Goal: Task Accomplishment & Management: Manage account settings

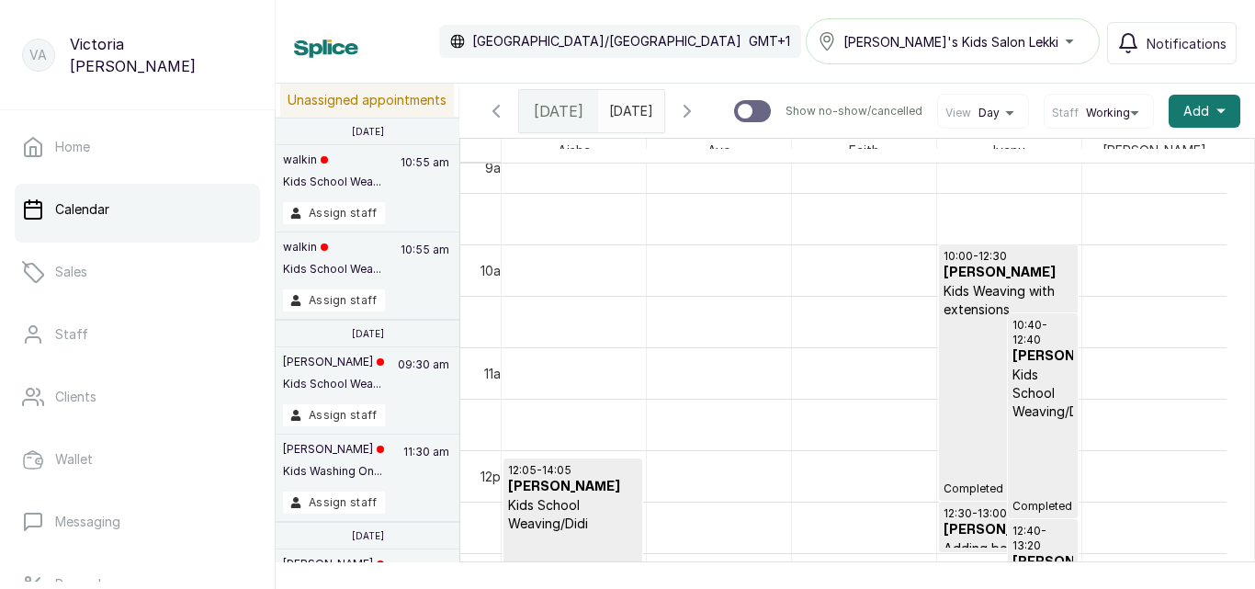
scroll to position [1000, 0]
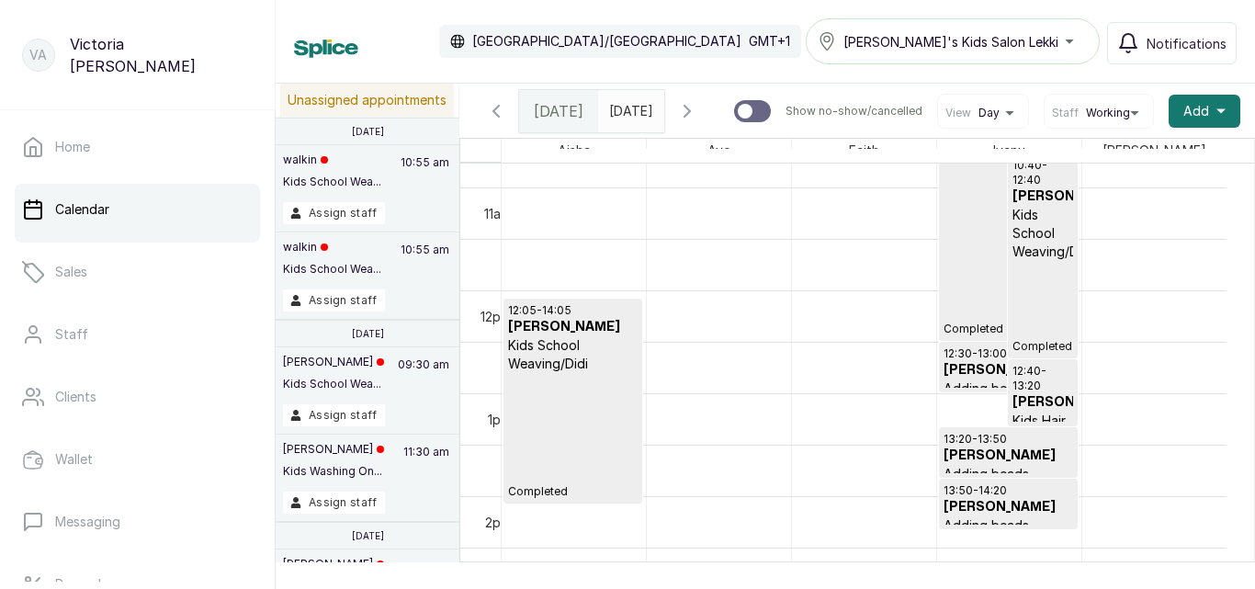
click at [1047, 260] on p "Kids School Weaving/Didi" at bounding box center [1042, 233] width 60 height 55
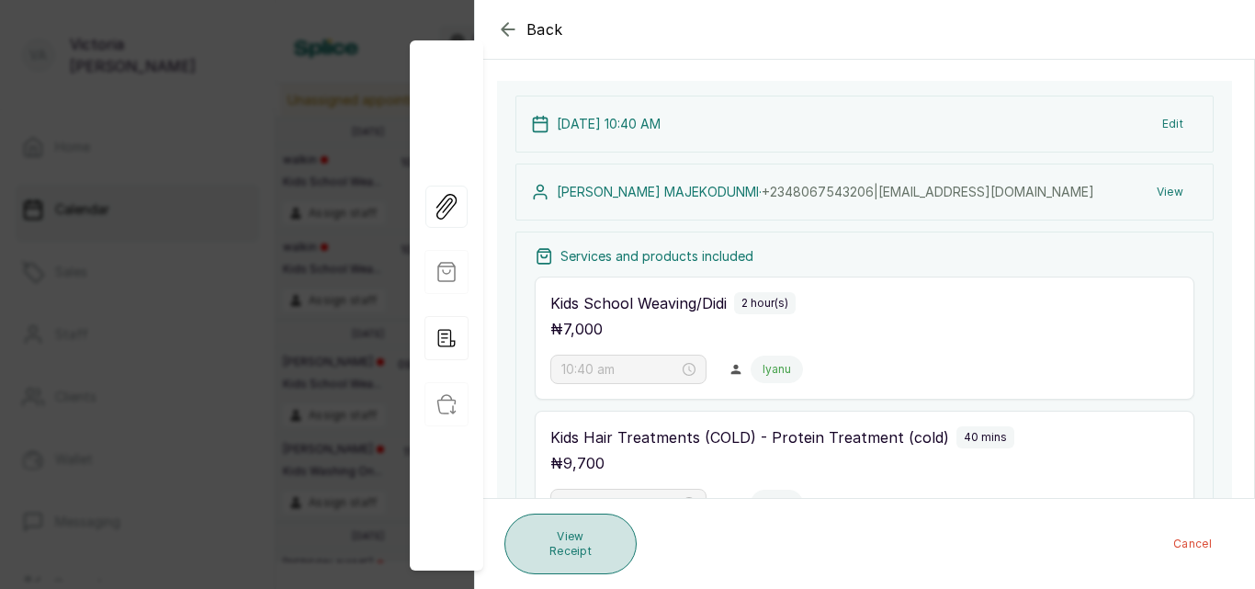
click at [578, 558] on button "View Receipt" at bounding box center [570, 543] width 132 height 61
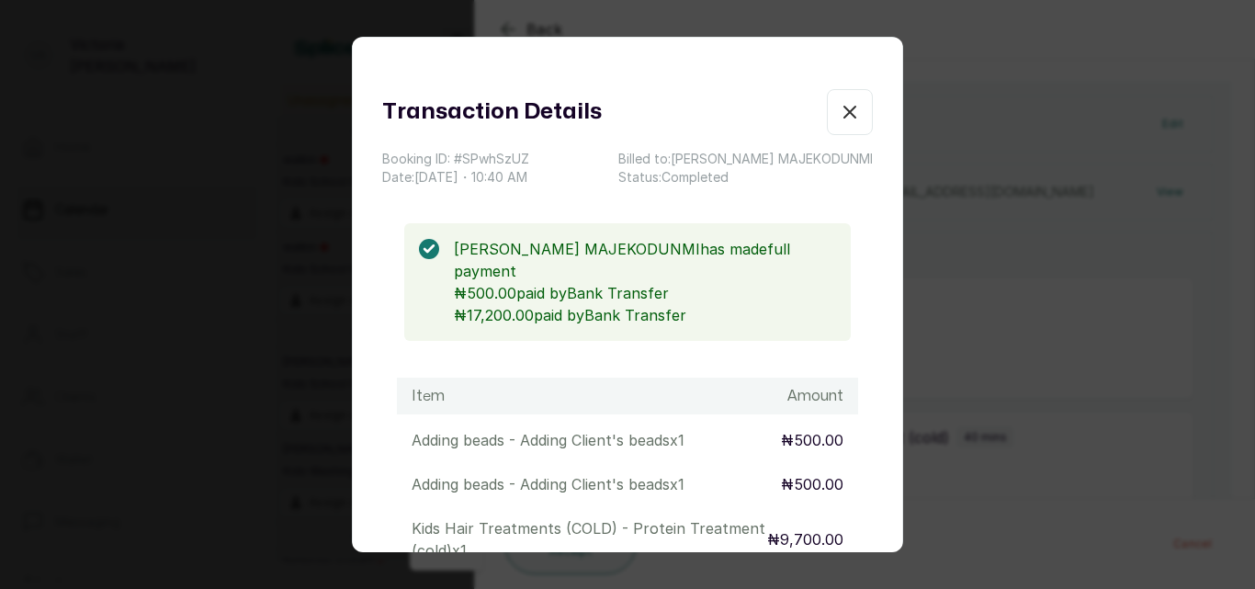
click at [844, 114] on icon "button" at bounding box center [849, 112] width 11 height 11
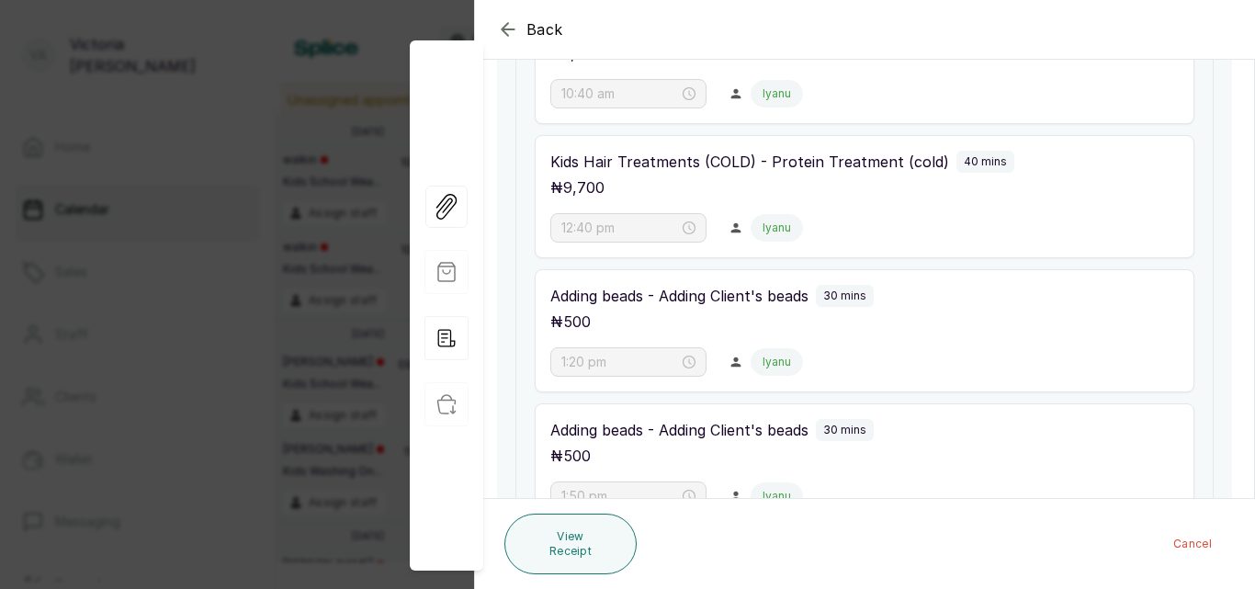
scroll to position [698, 0]
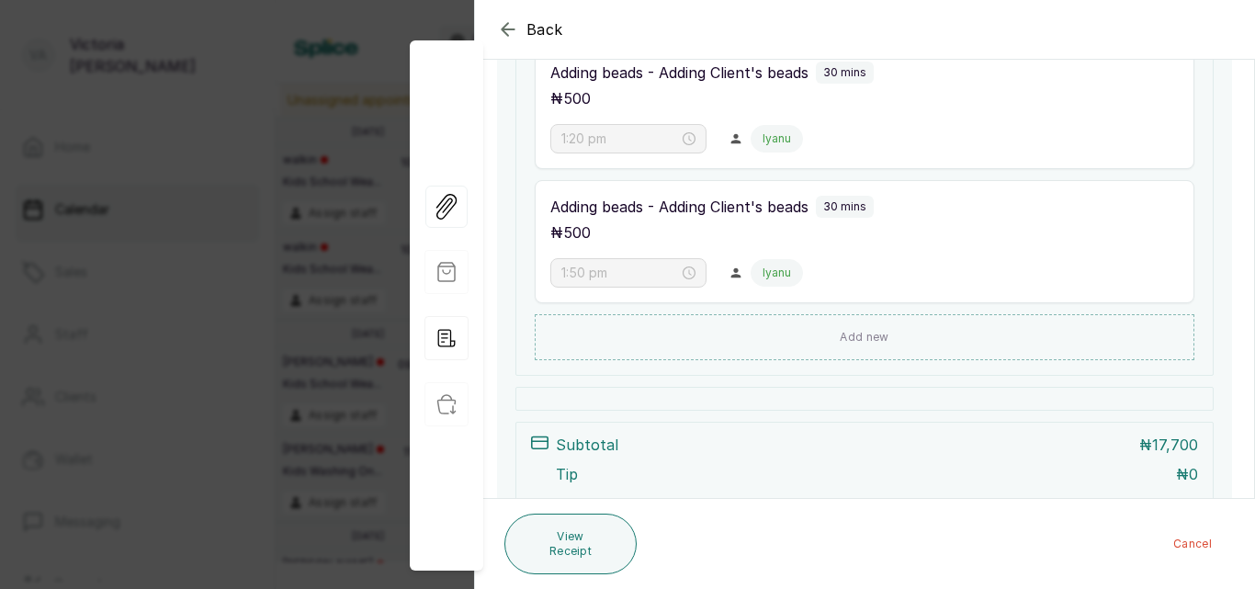
click at [509, 25] on icon "button" at bounding box center [508, 29] width 22 height 22
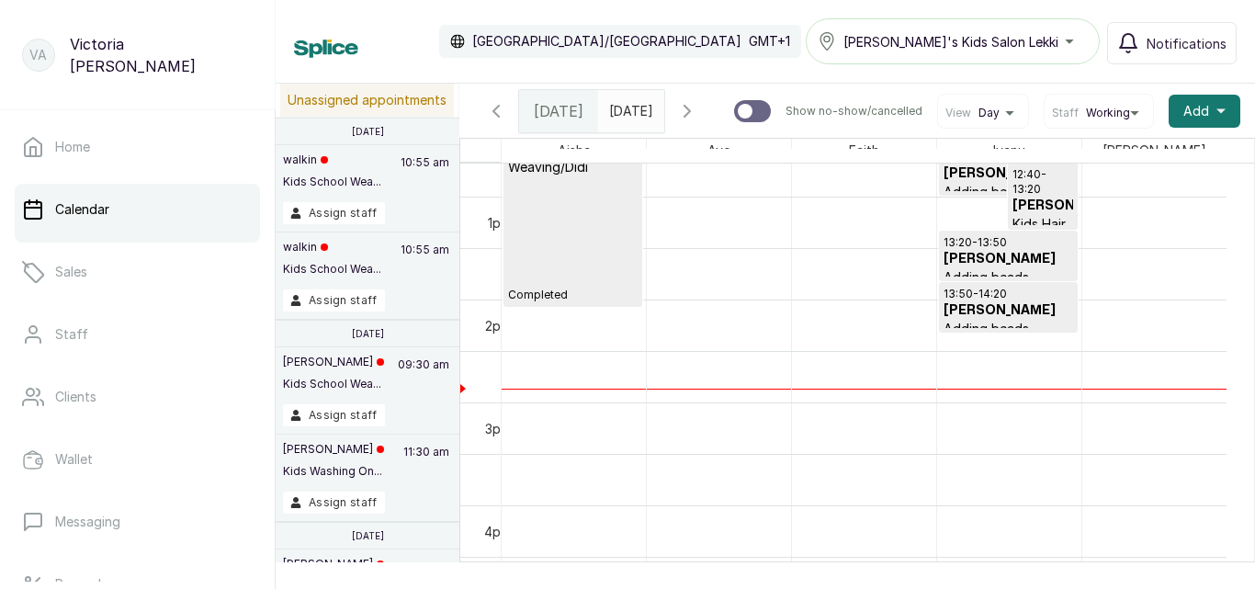
scroll to position [1320, 0]
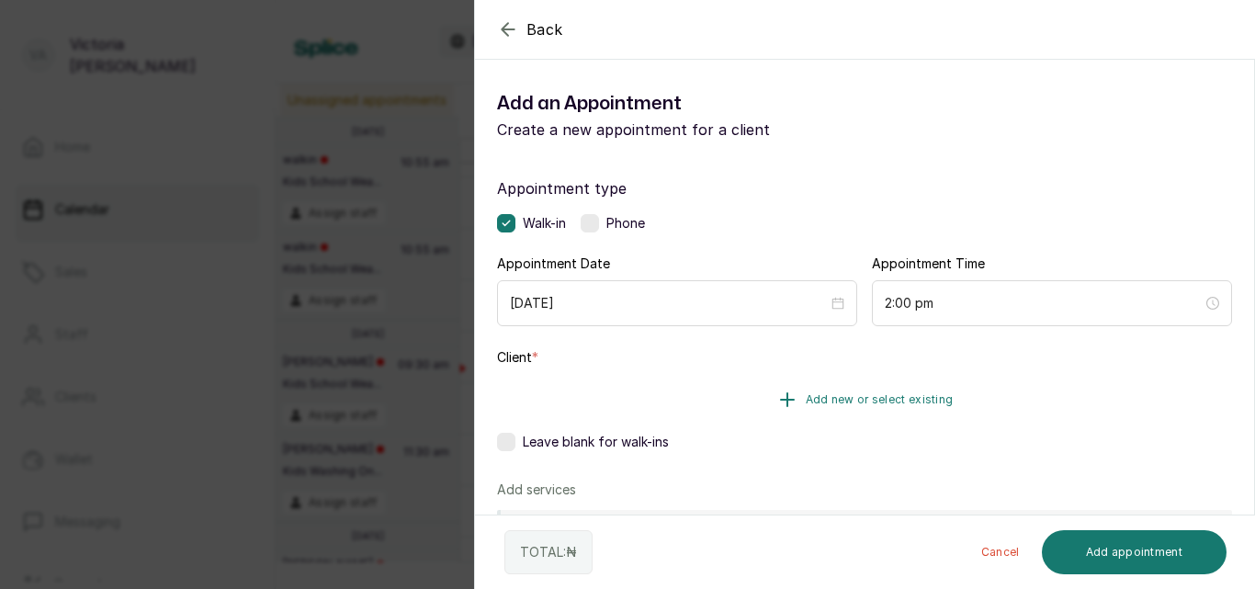
click at [848, 396] on span "Add new or select existing" at bounding box center [879, 399] width 148 height 15
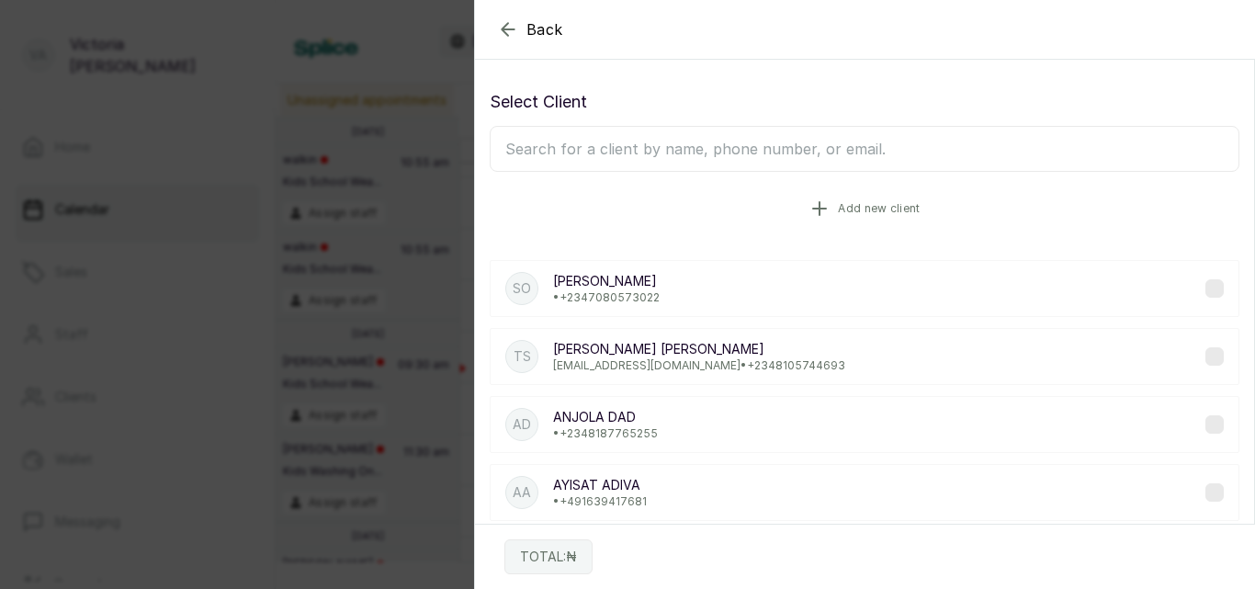
click at [893, 207] on span "Add new client" at bounding box center [879, 208] width 82 height 15
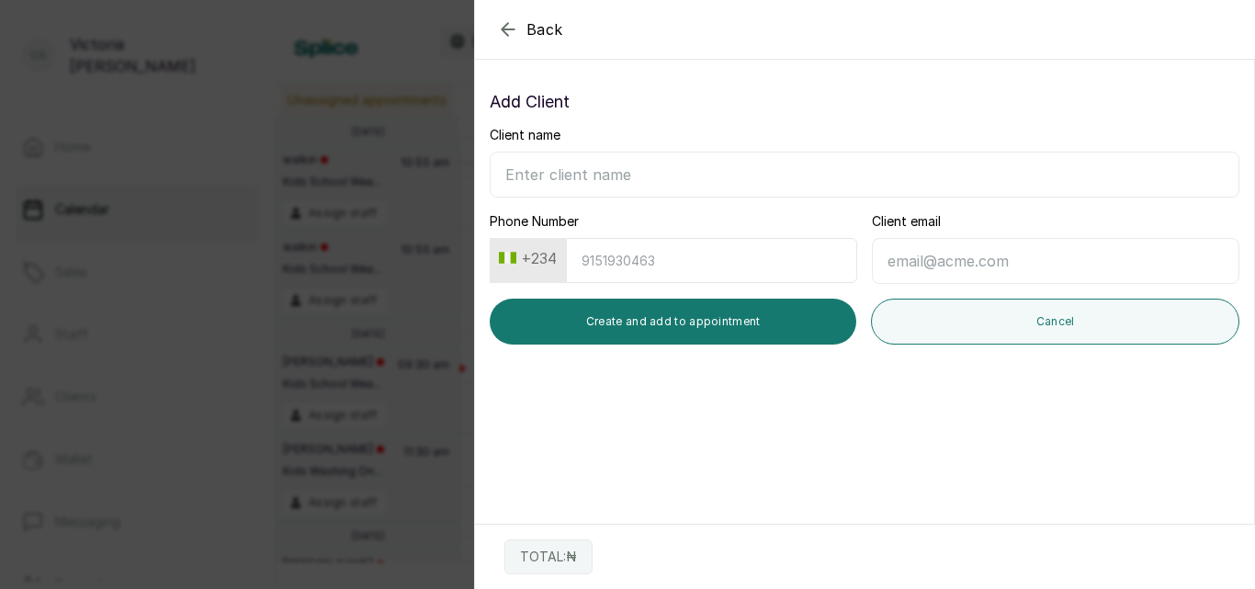
click at [605, 165] on input "Client name" at bounding box center [863, 175] width 749 height 46
type input "[PERSON_NAME]"
click at [670, 250] on input "Phone Number" at bounding box center [711, 260] width 291 height 45
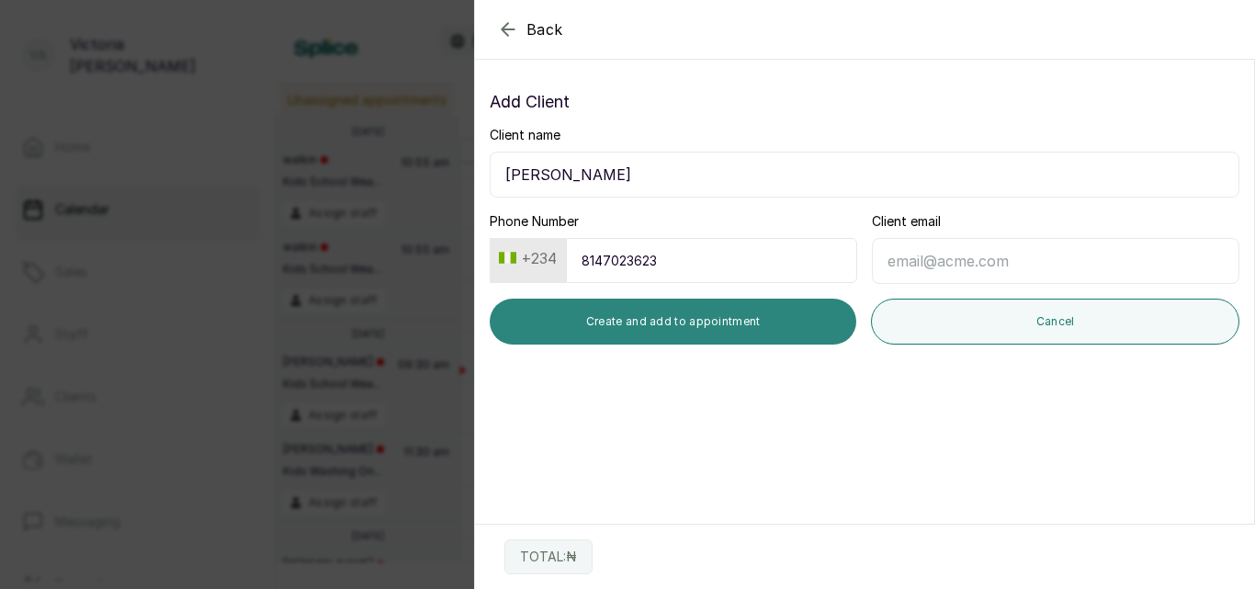
type input "8147023623"
click at [716, 325] on button "Create and add to appointment" at bounding box center [672, 321] width 366 height 46
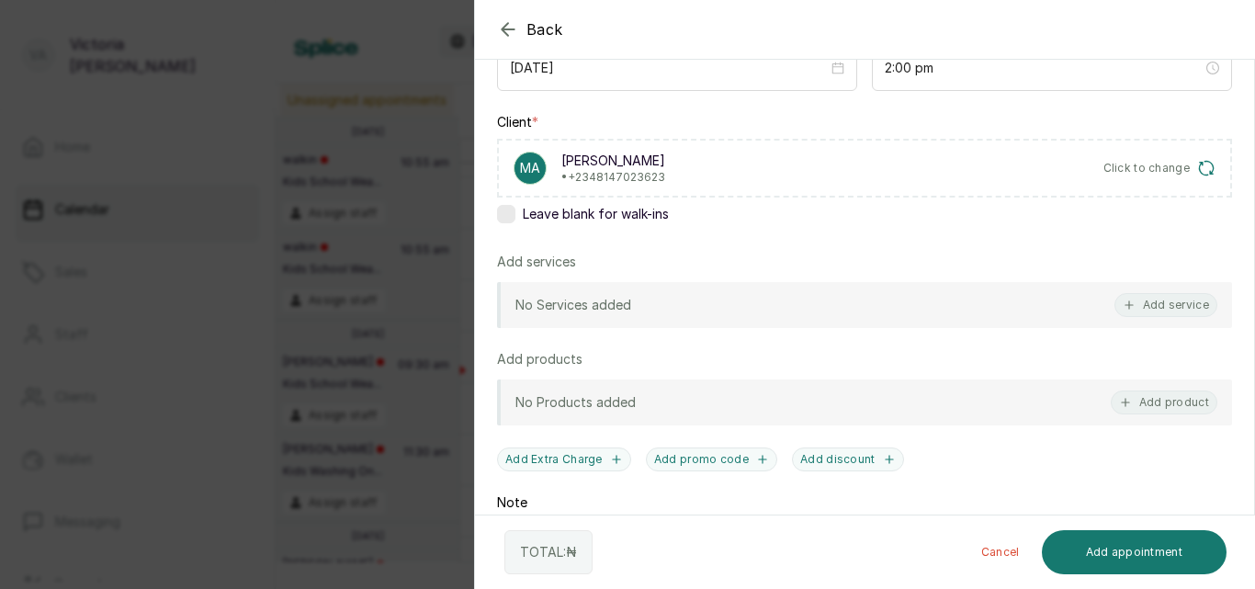
scroll to position [272, 0]
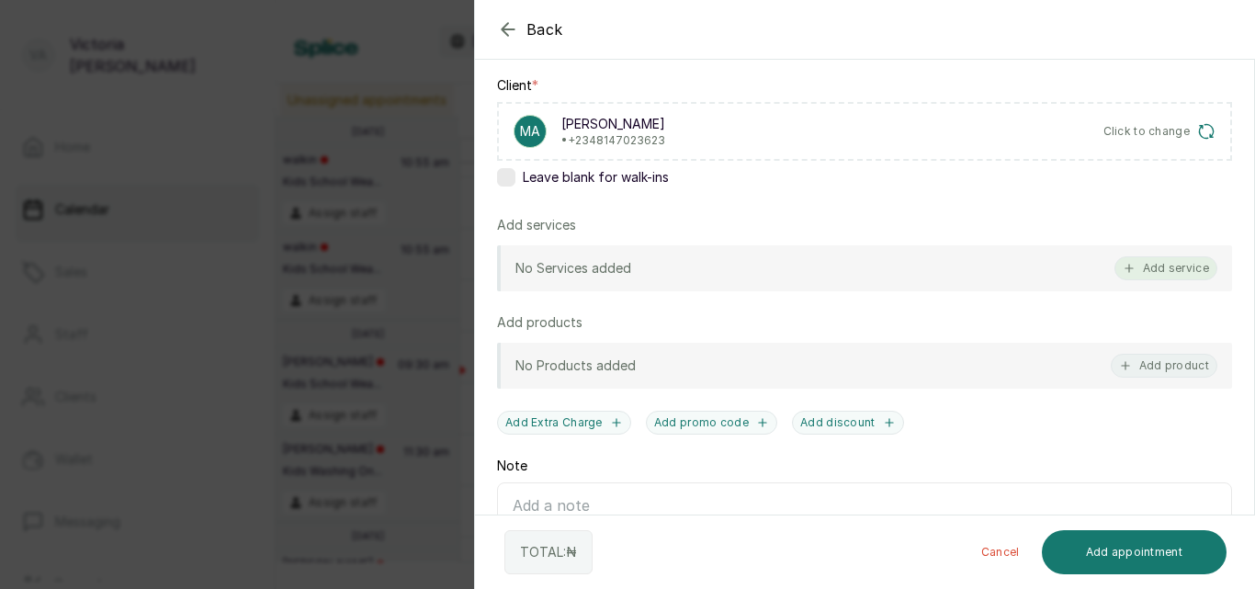
click at [1166, 267] on button "Add service" at bounding box center [1165, 268] width 103 height 24
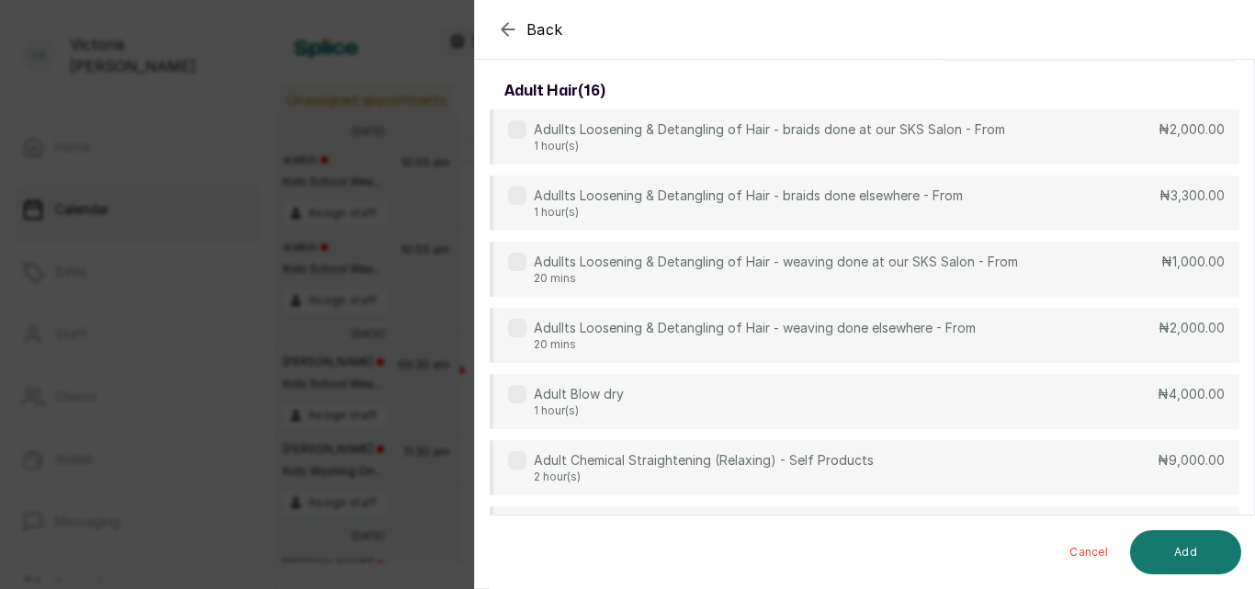
scroll to position [0, 0]
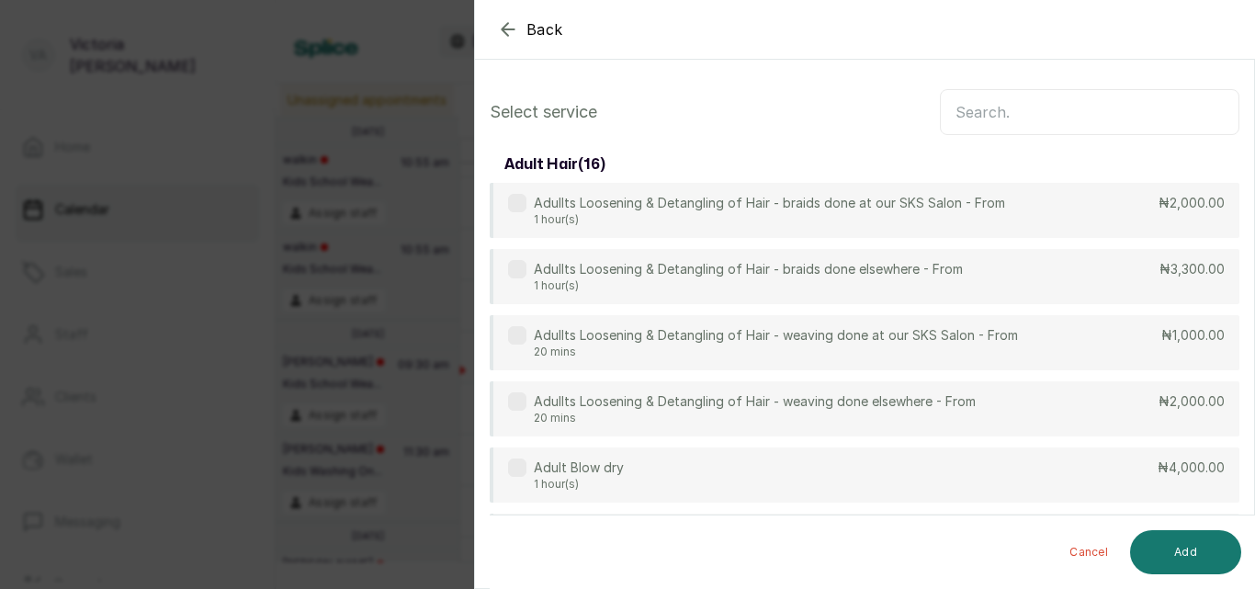
click at [971, 115] on input "text" at bounding box center [1088, 112] width 299 height 46
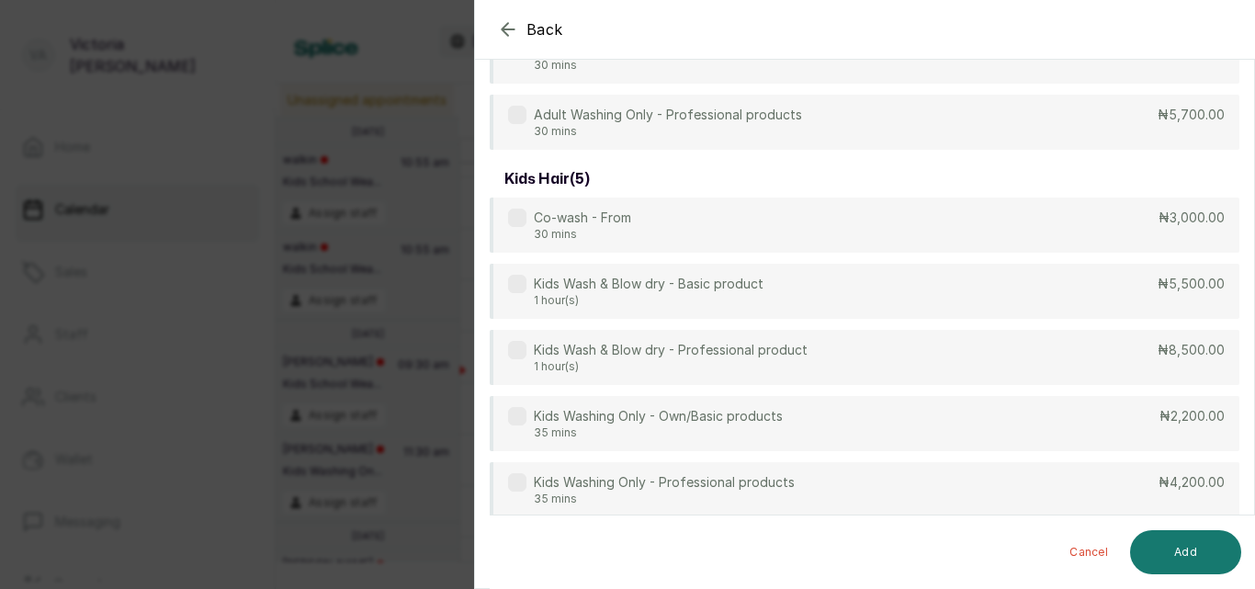
scroll to position [172, 0]
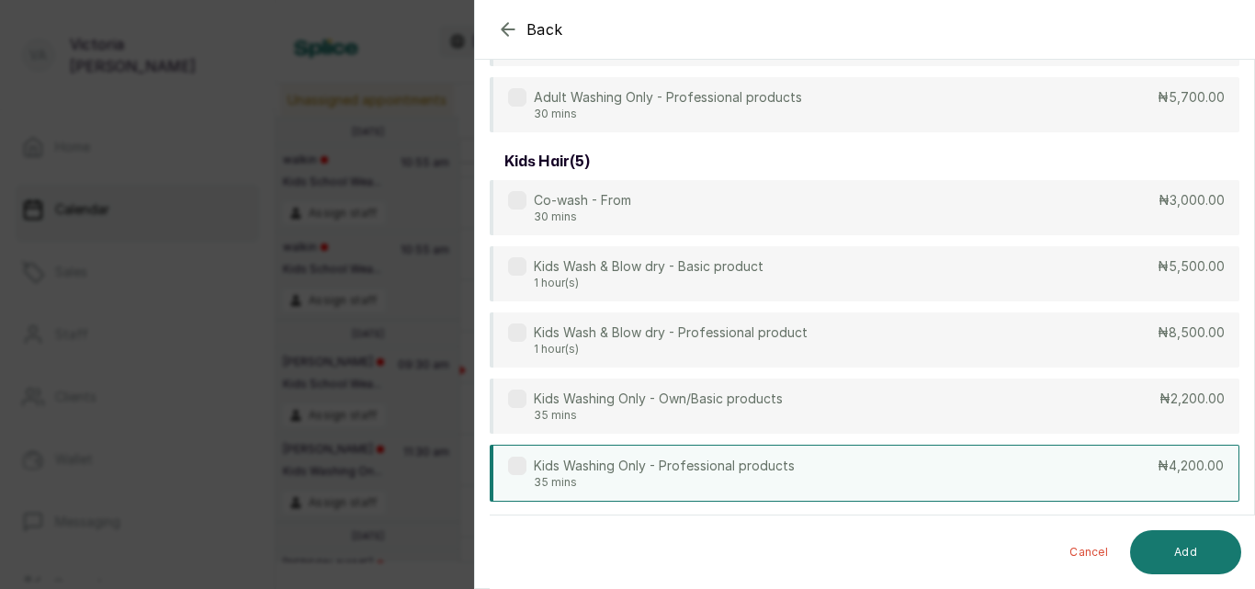
click at [533, 474] on div "Kids Washing Only - Professional products 35 mins" at bounding box center [651, 472] width 287 height 33
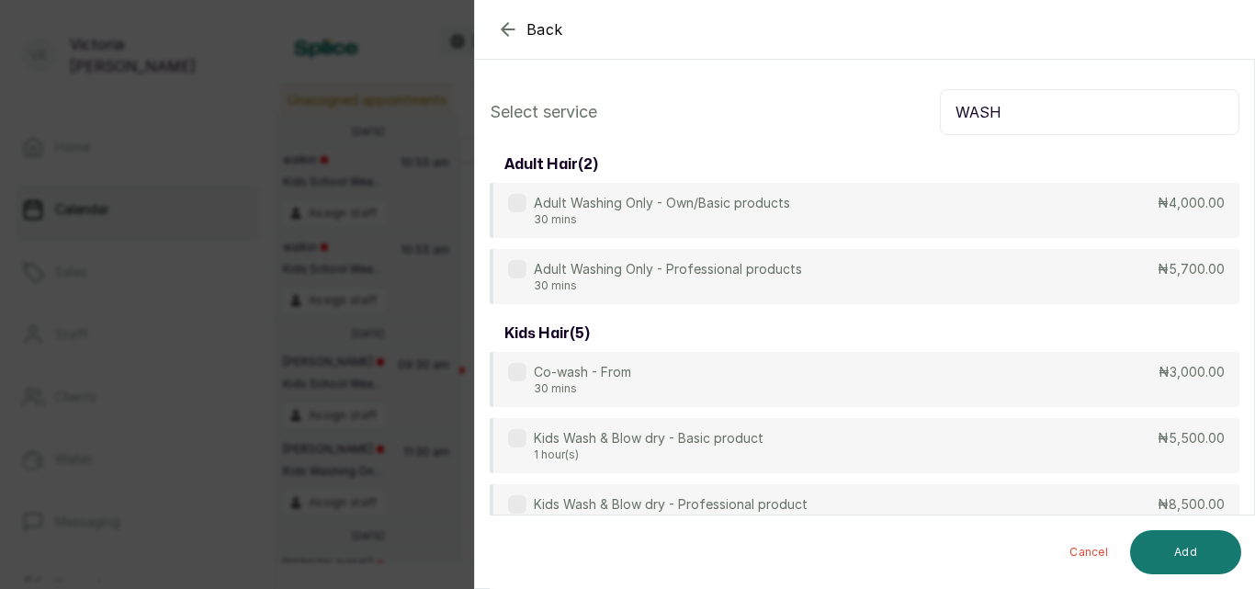
click at [1058, 99] on input "WASH" at bounding box center [1088, 112] width 299 height 46
type input "W"
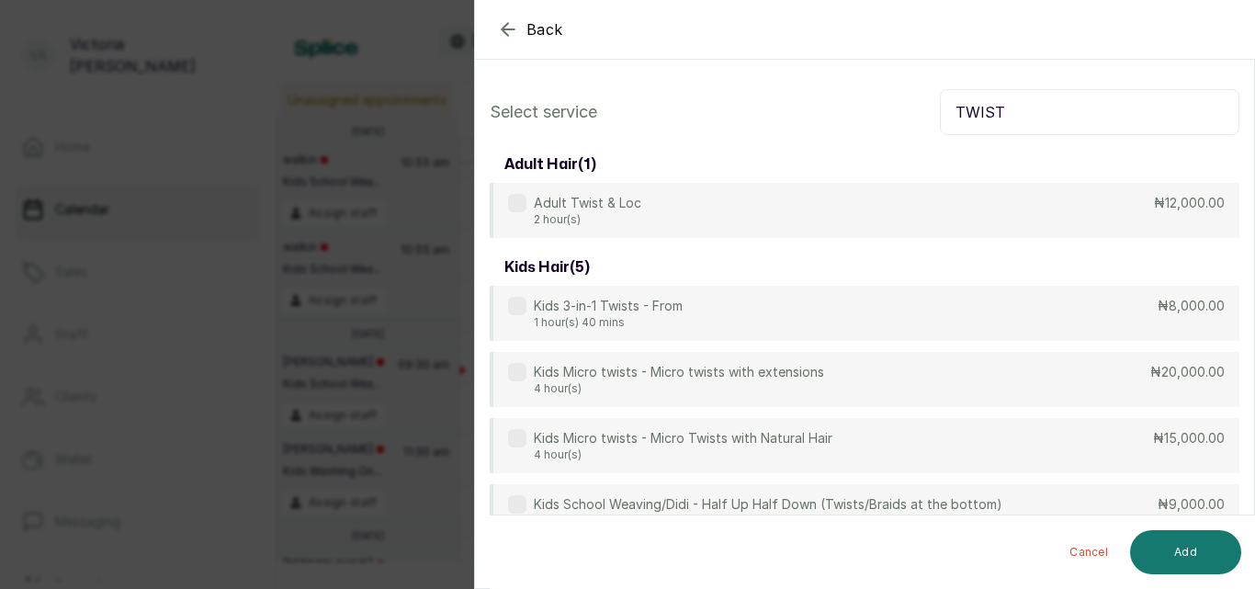
type input "TWIST"
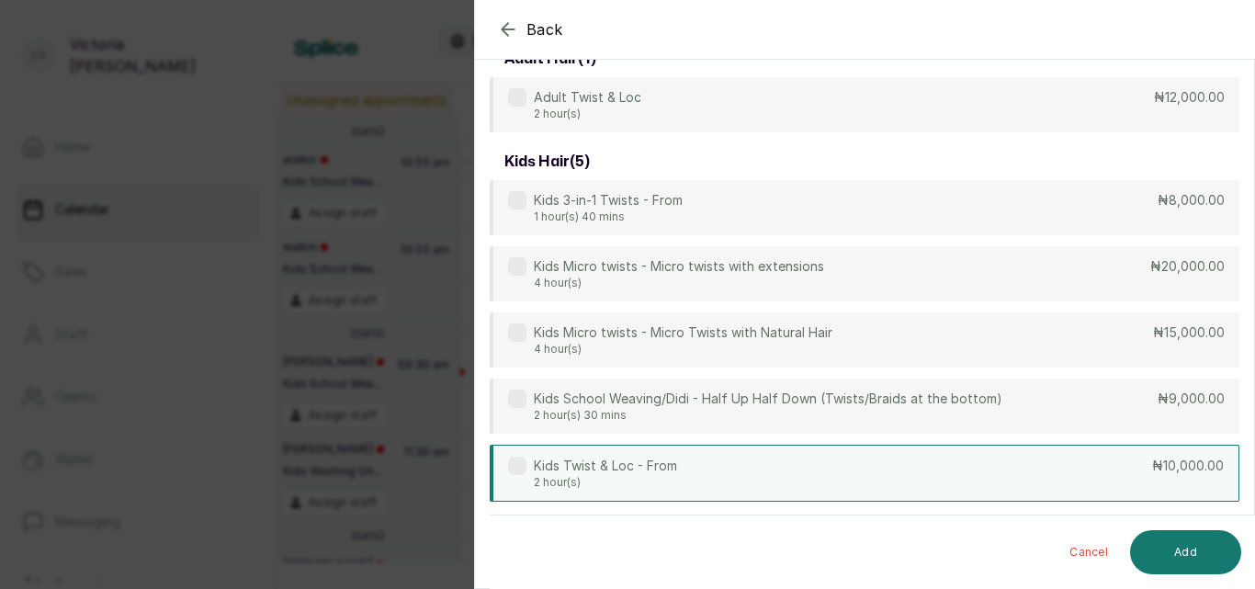
click at [534, 466] on p "Kids Twist & Loc - From" at bounding box center [605, 465] width 143 height 18
click at [1204, 546] on button "Add" at bounding box center [1185, 552] width 111 height 44
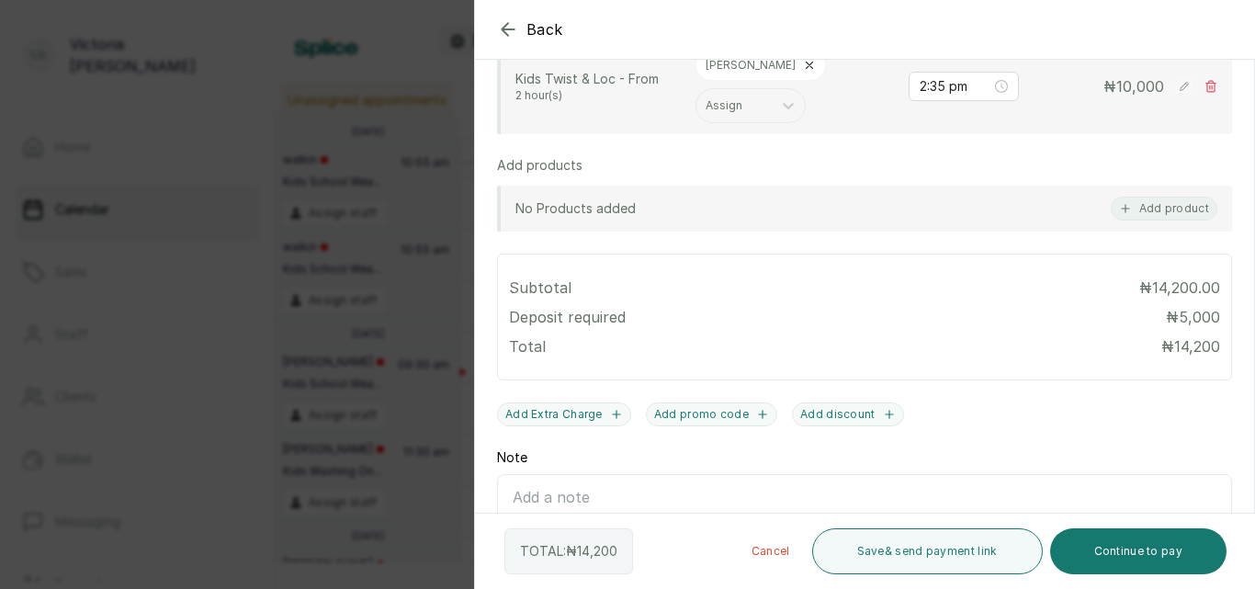
scroll to position [701, 0]
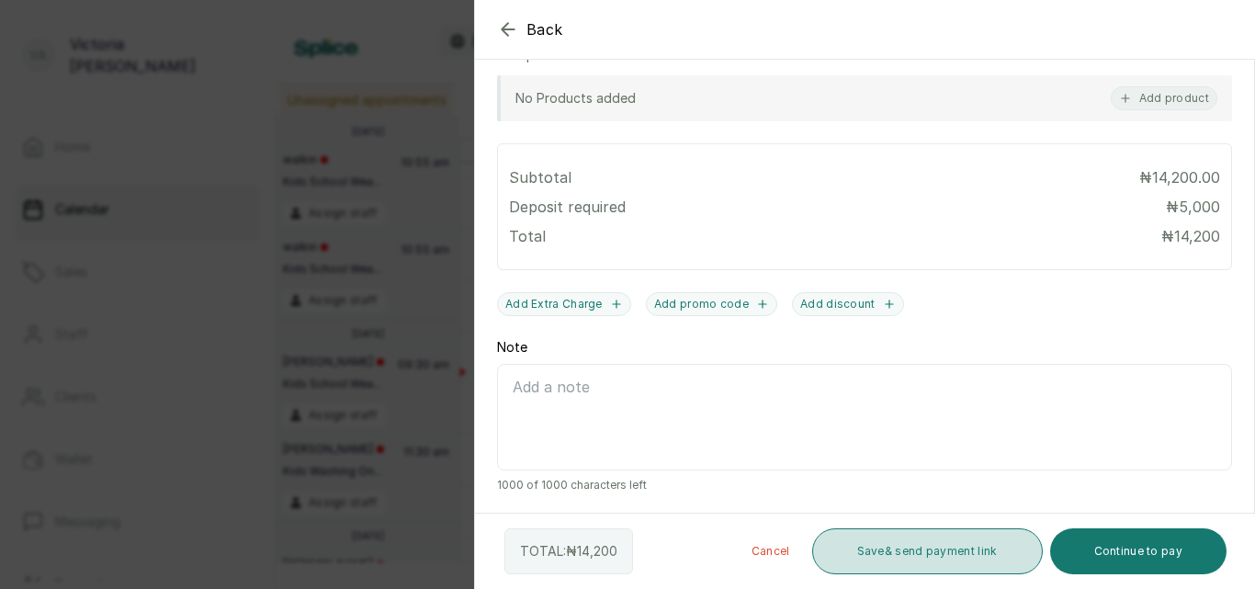
click at [970, 558] on button "Save & send payment link" at bounding box center [927, 551] width 231 height 46
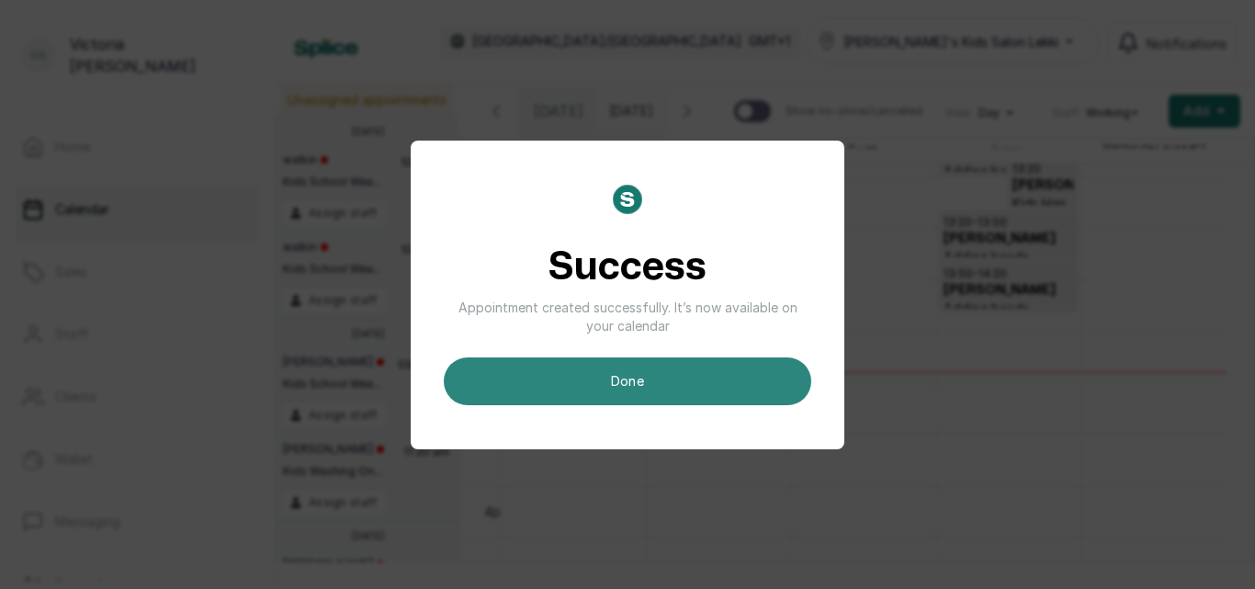
click at [673, 367] on button "done" at bounding box center [627, 381] width 367 height 48
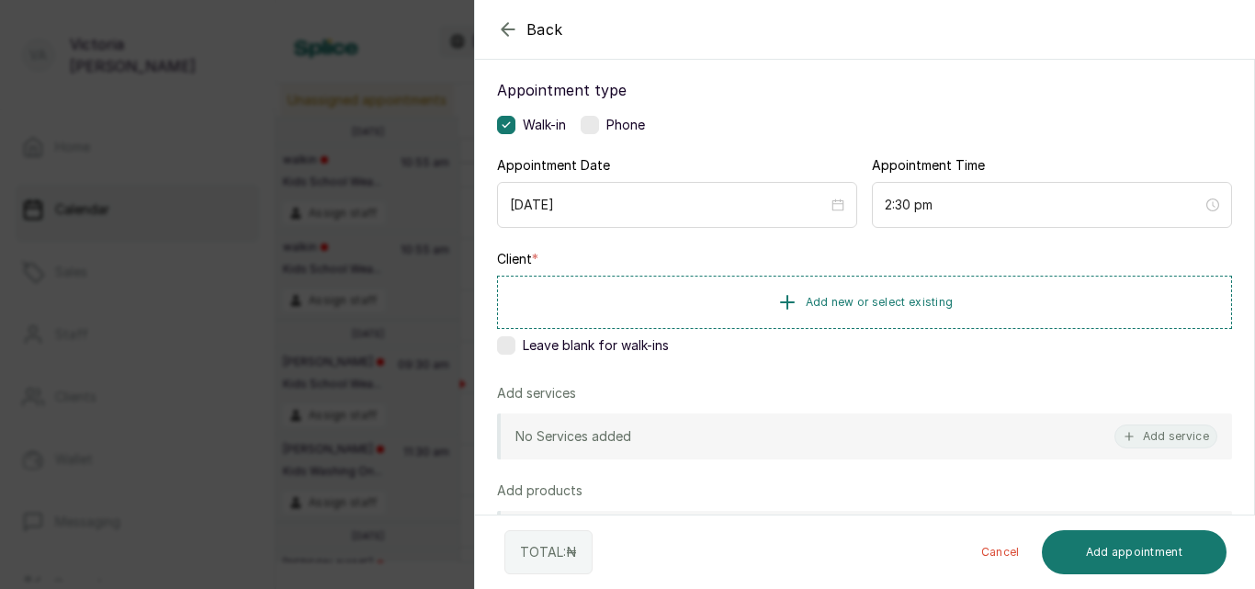
scroll to position [92, 0]
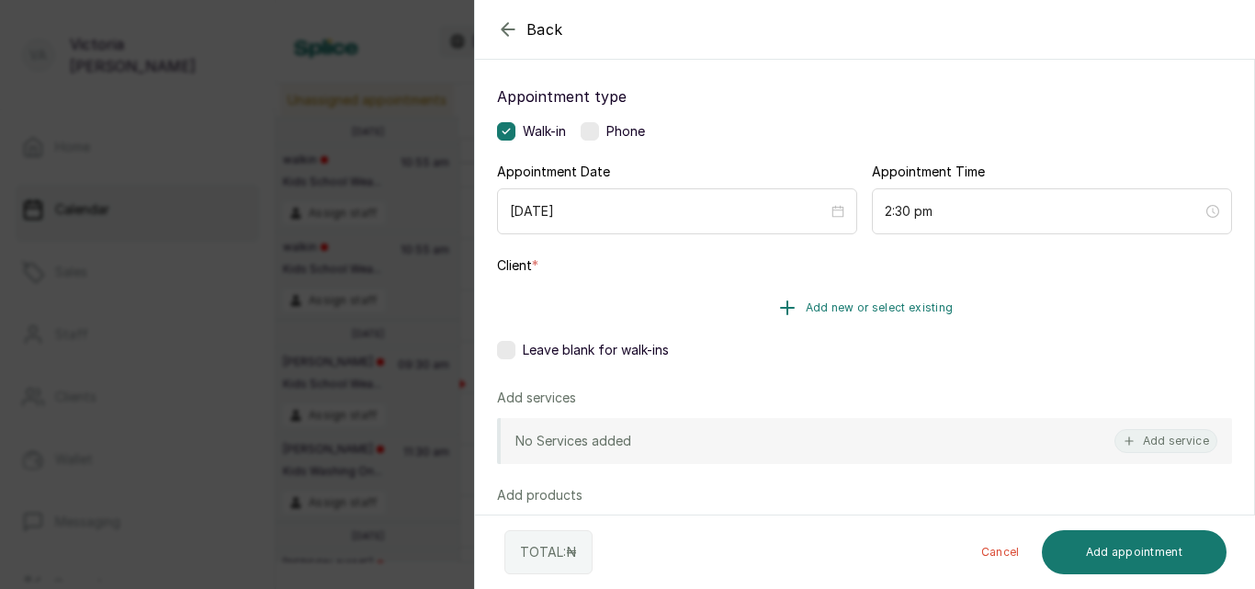
click at [881, 303] on span "Add new or select existing" at bounding box center [879, 307] width 148 height 15
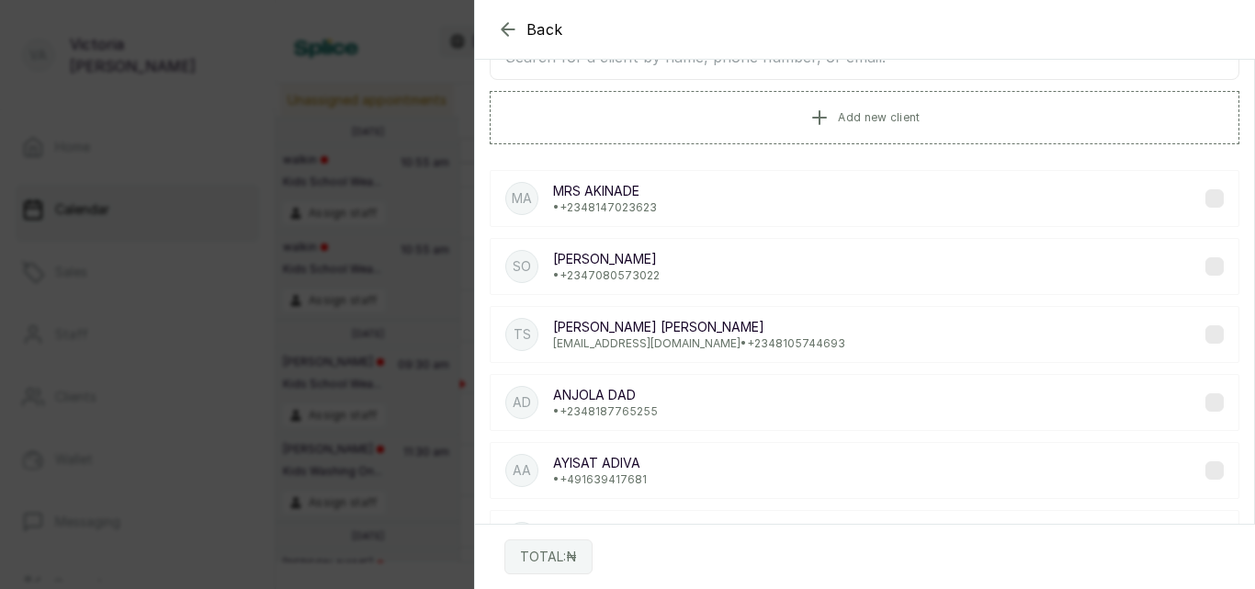
click at [844, 71] on input "text" at bounding box center [863, 57] width 749 height 46
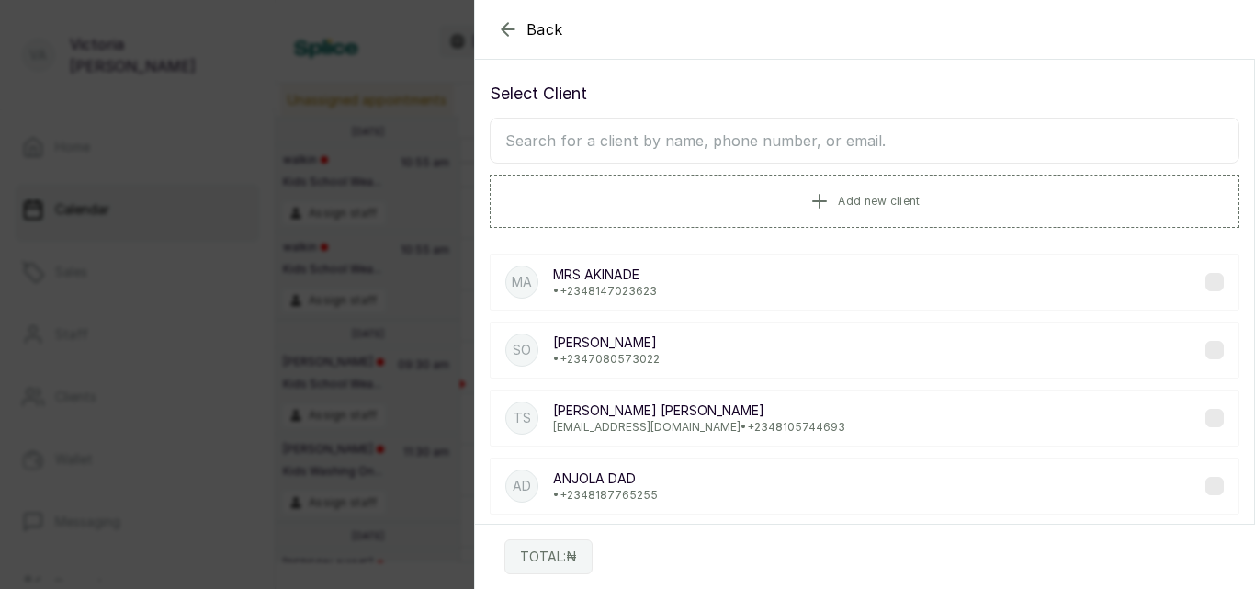
scroll to position [3, 0]
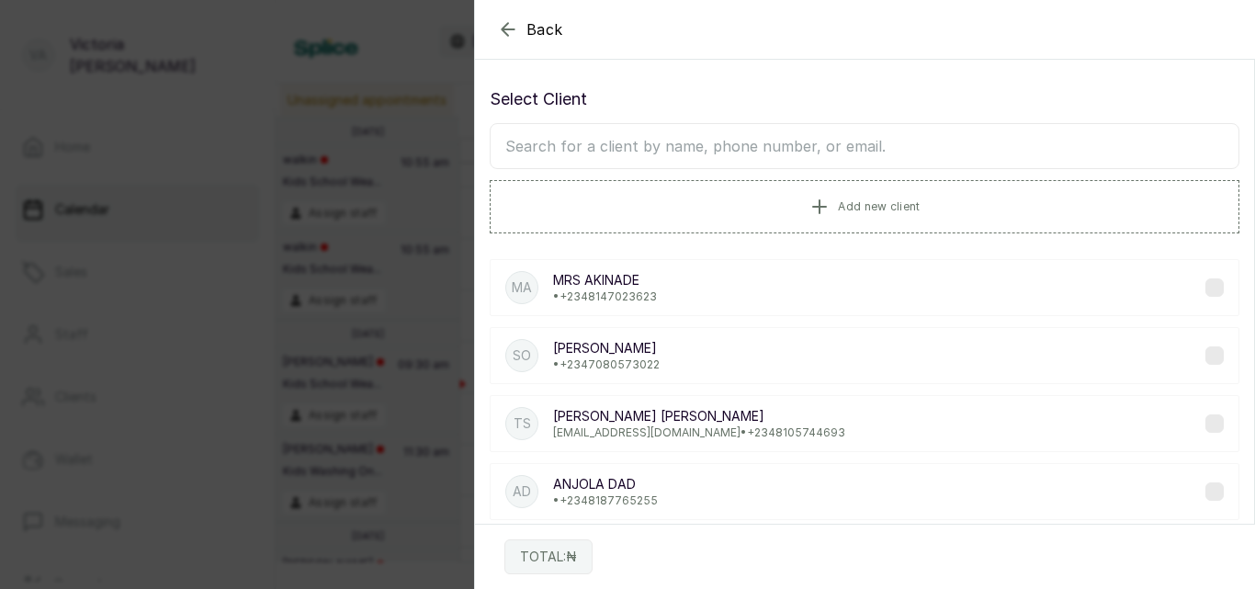
click at [598, 152] on input "text" at bounding box center [863, 146] width 749 height 46
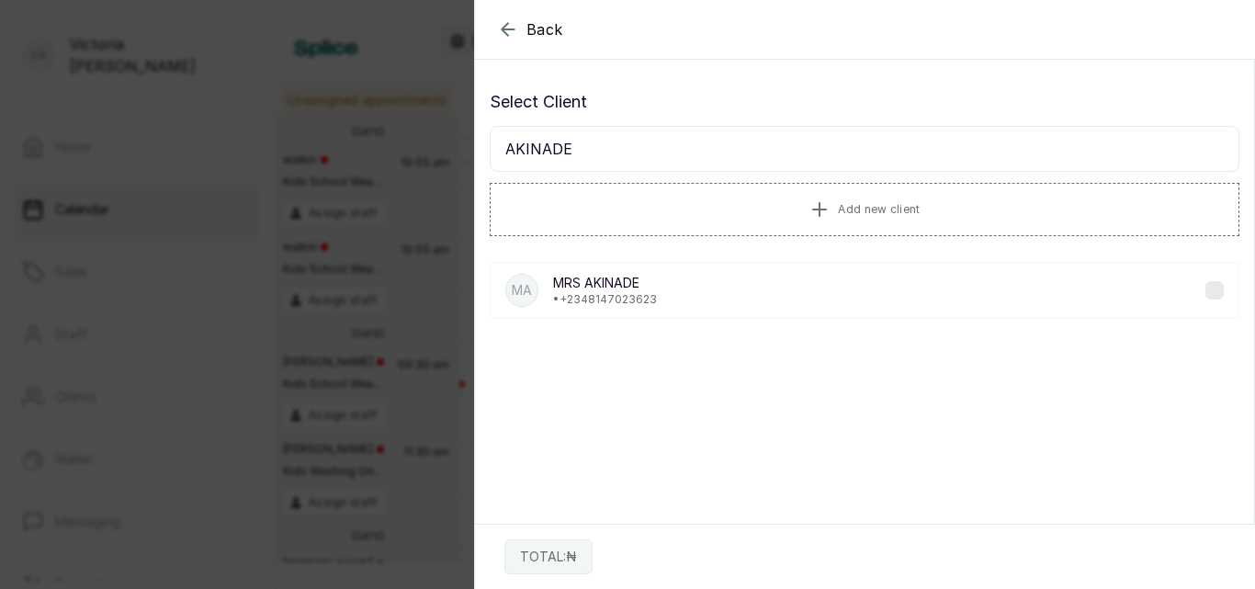
scroll to position [0, 0]
type input "AKINADE"
click at [671, 286] on div "MA [PERSON_NAME] • [PHONE_NUMBER]" at bounding box center [863, 290] width 749 height 57
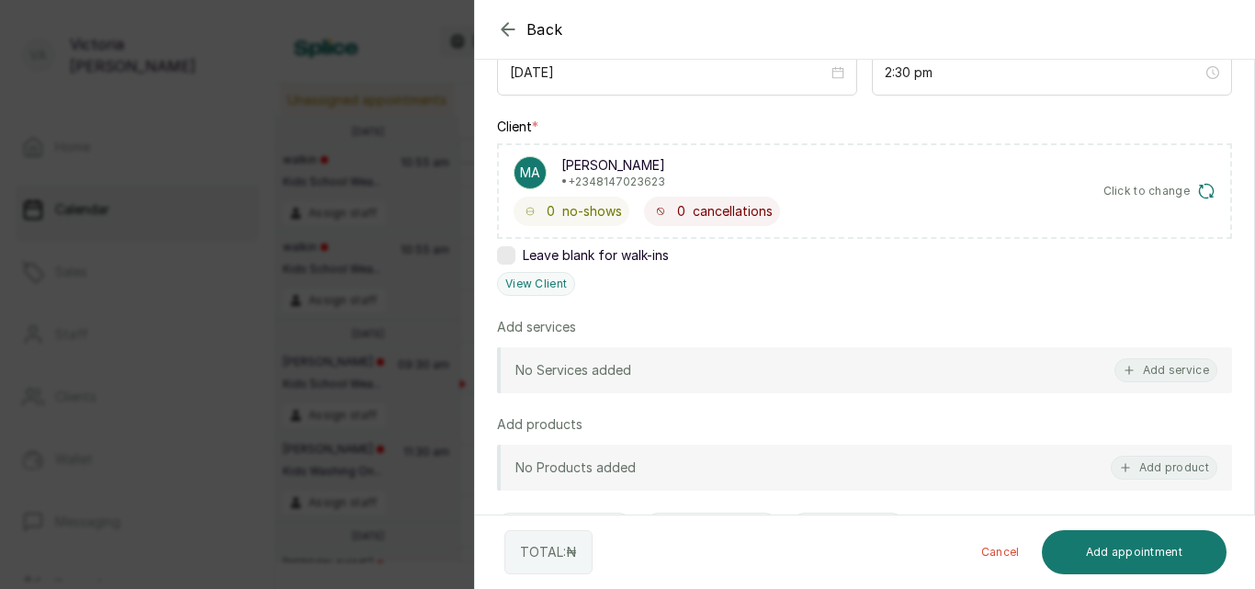
scroll to position [252, 0]
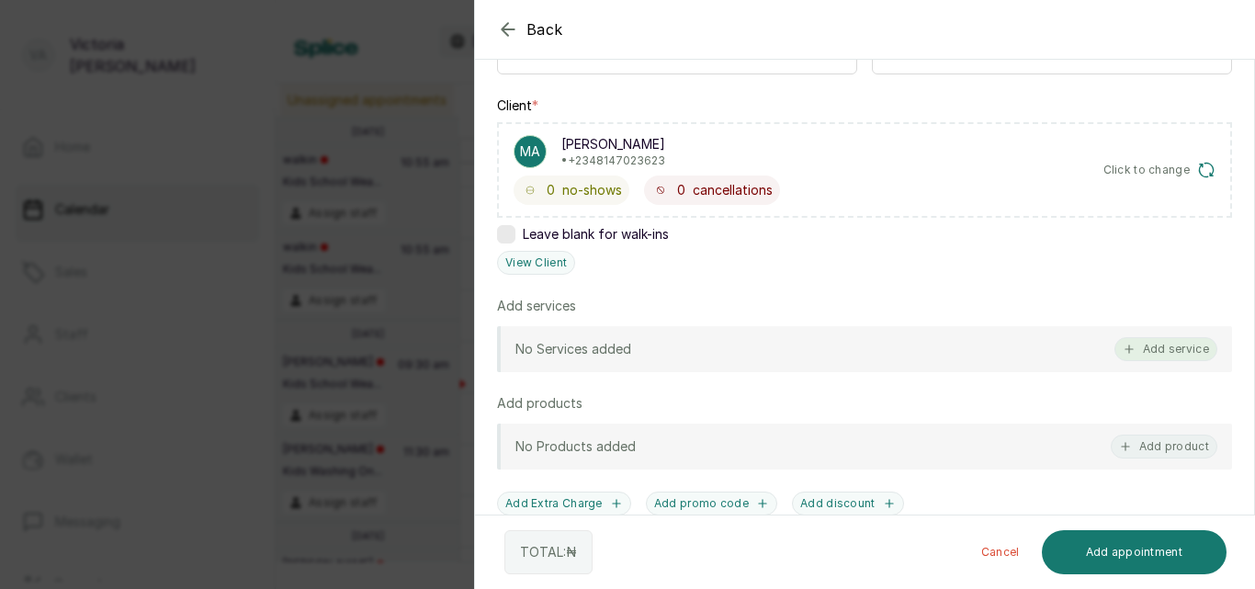
click at [1164, 349] on button "Add service" at bounding box center [1165, 349] width 103 height 24
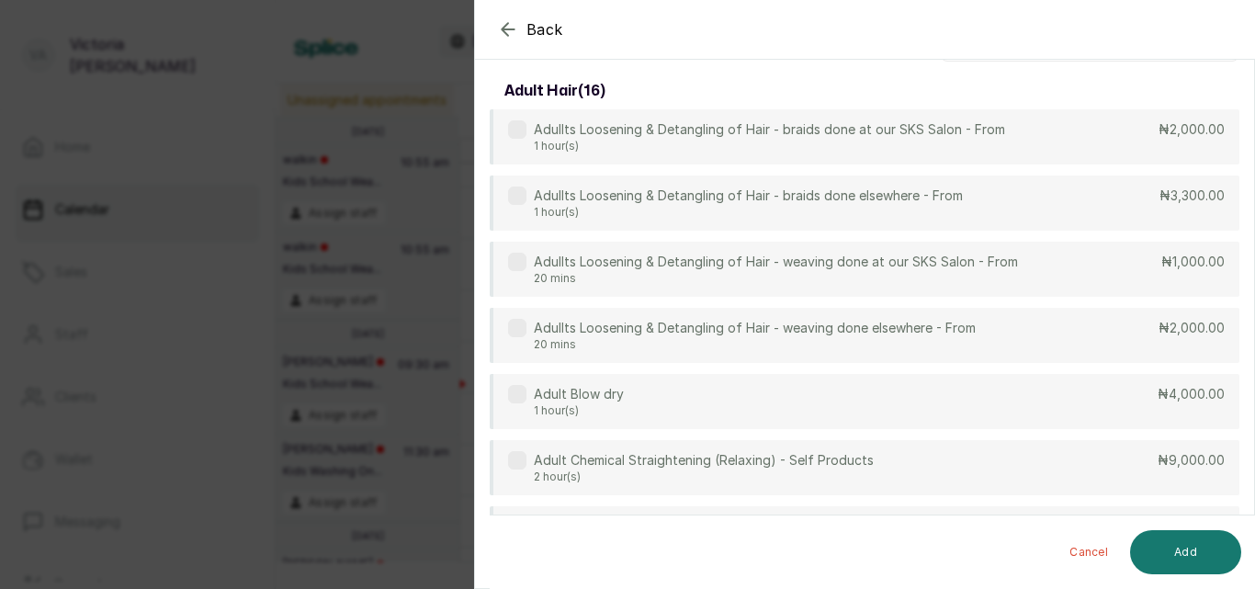
scroll to position [0, 0]
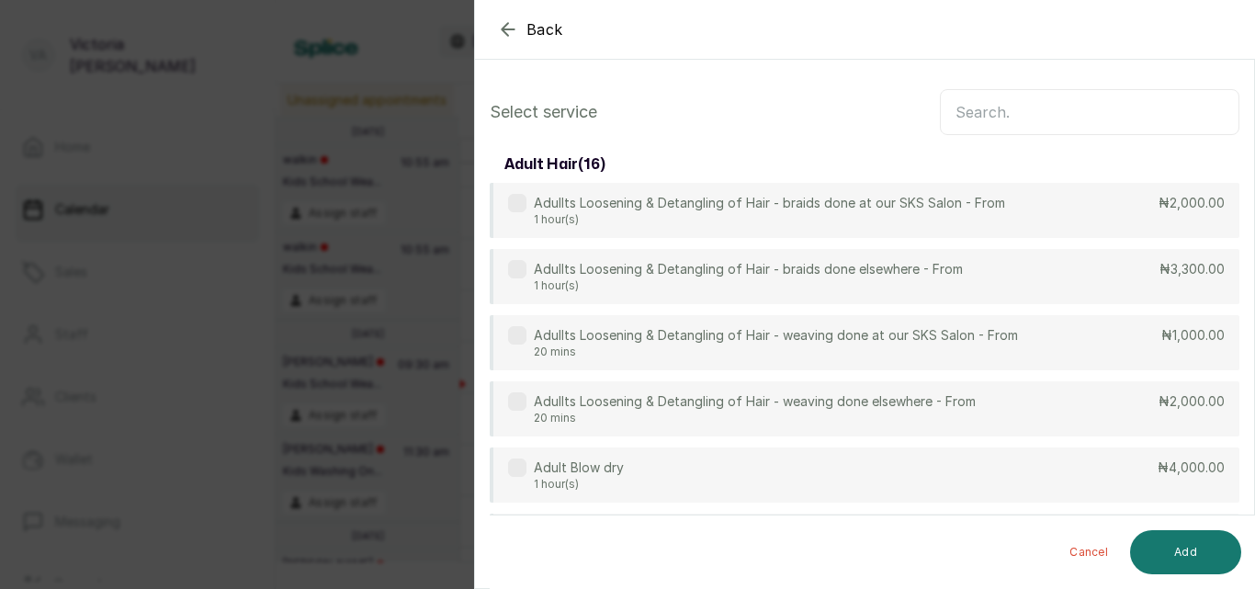
click at [990, 96] on input "text" at bounding box center [1088, 112] width 299 height 46
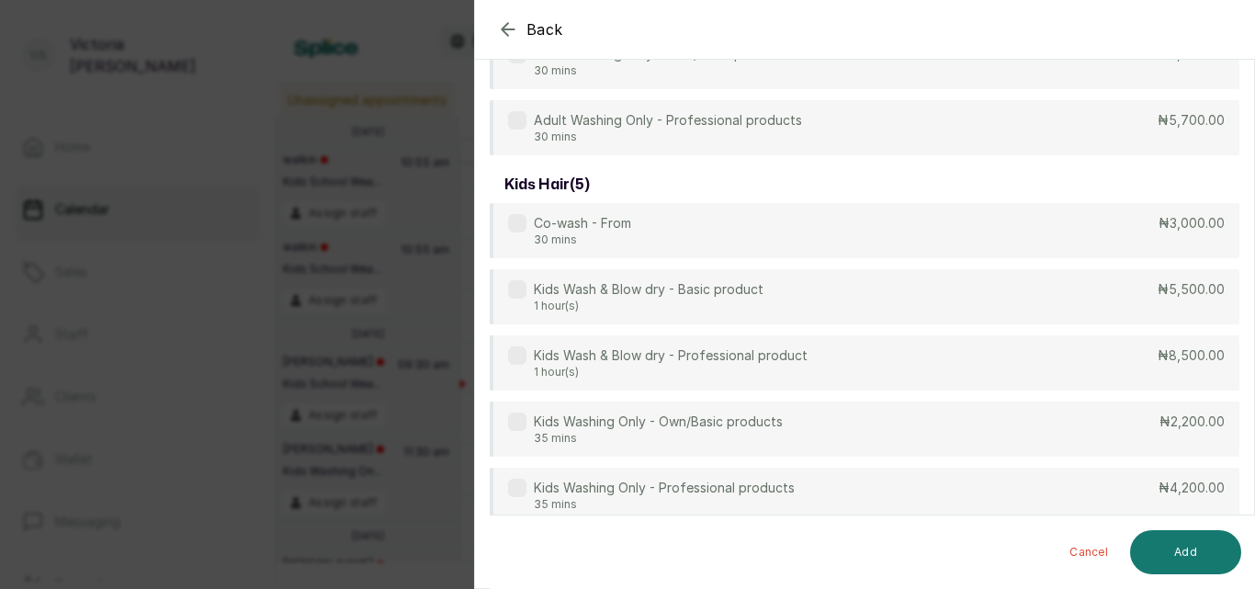
scroll to position [172, 0]
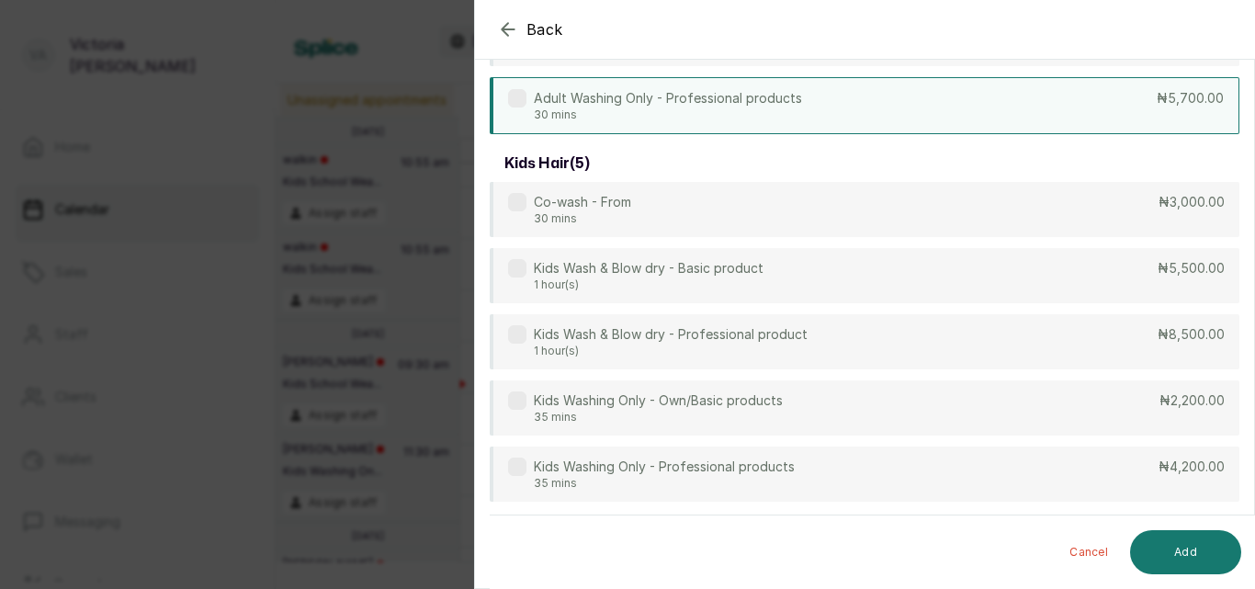
click at [1019, 102] on div "Adult Washing Only - Professional products 30 mins ₦5,700.00" at bounding box center [863, 105] width 749 height 57
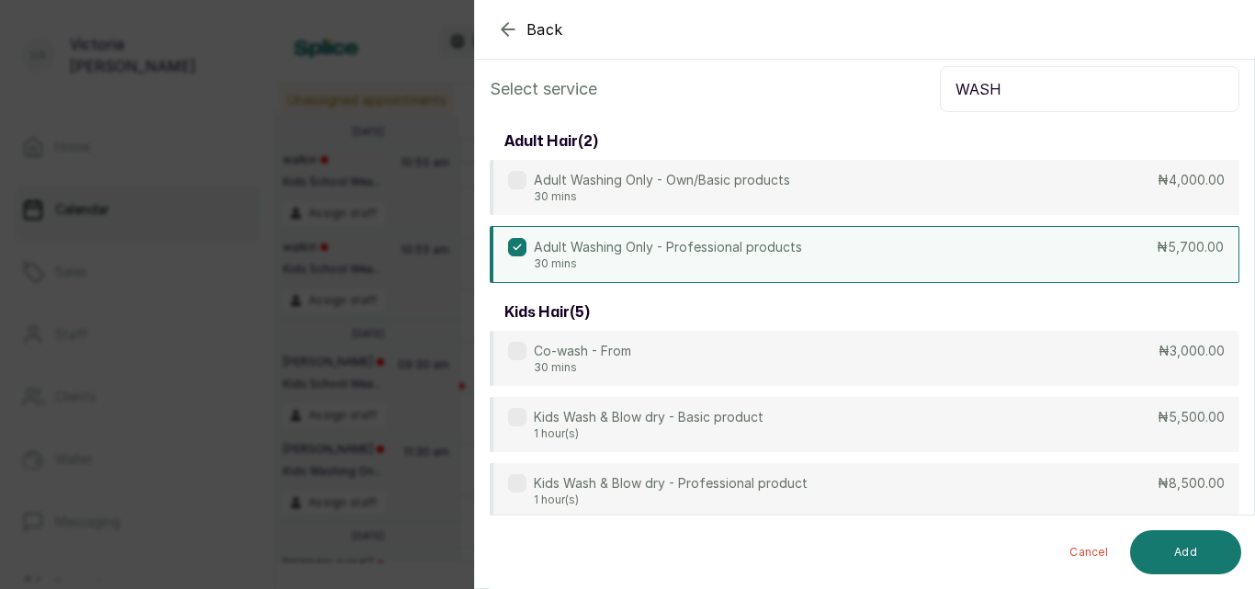
scroll to position [0, 0]
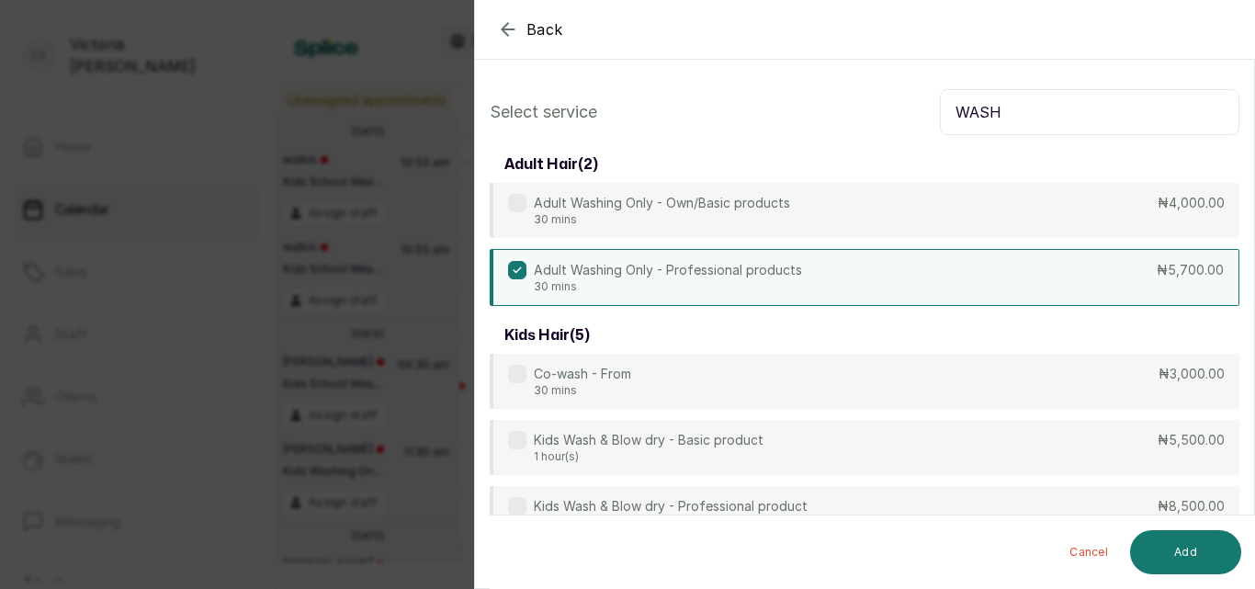
click at [1027, 123] on input "WASH" at bounding box center [1088, 112] width 299 height 46
type input "W"
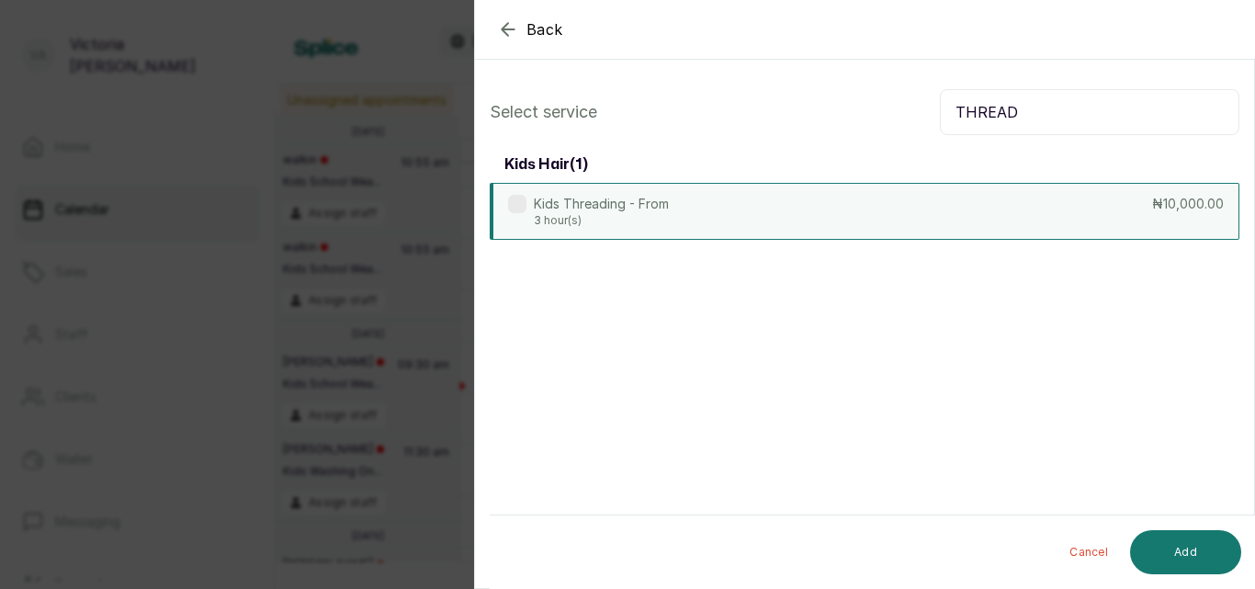
type input "THREAD"
click at [663, 209] on p "Kids Threading - From" at bounding box center [601, 204] width 135 height 18
click at [1177, 546] on button "Add" at bounding box center [1185, 552] width 111 height 44
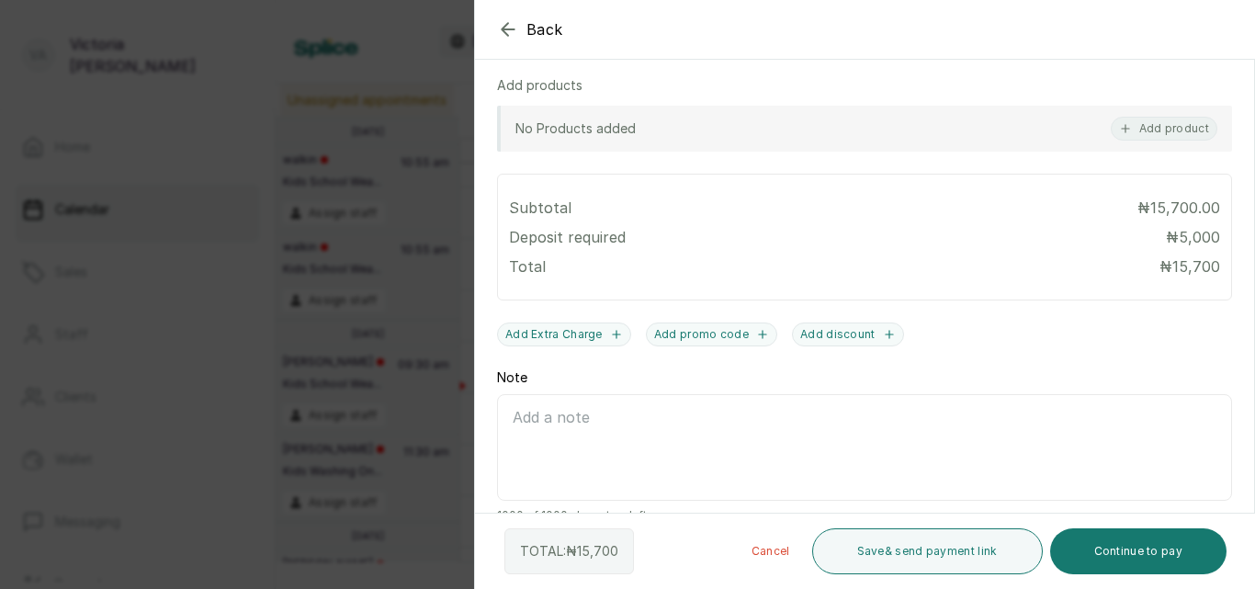
scroll to position [701, 0]
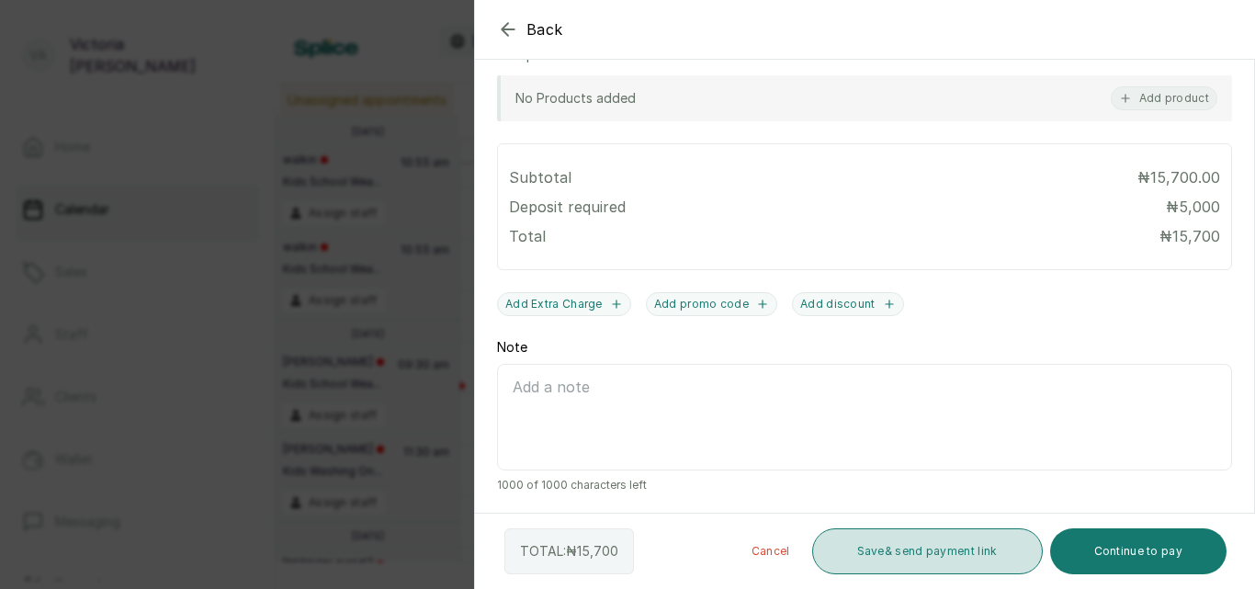
click at [942, 560] on button "Save & send payment link" at bounding box center [927, 551] width 231 height 46
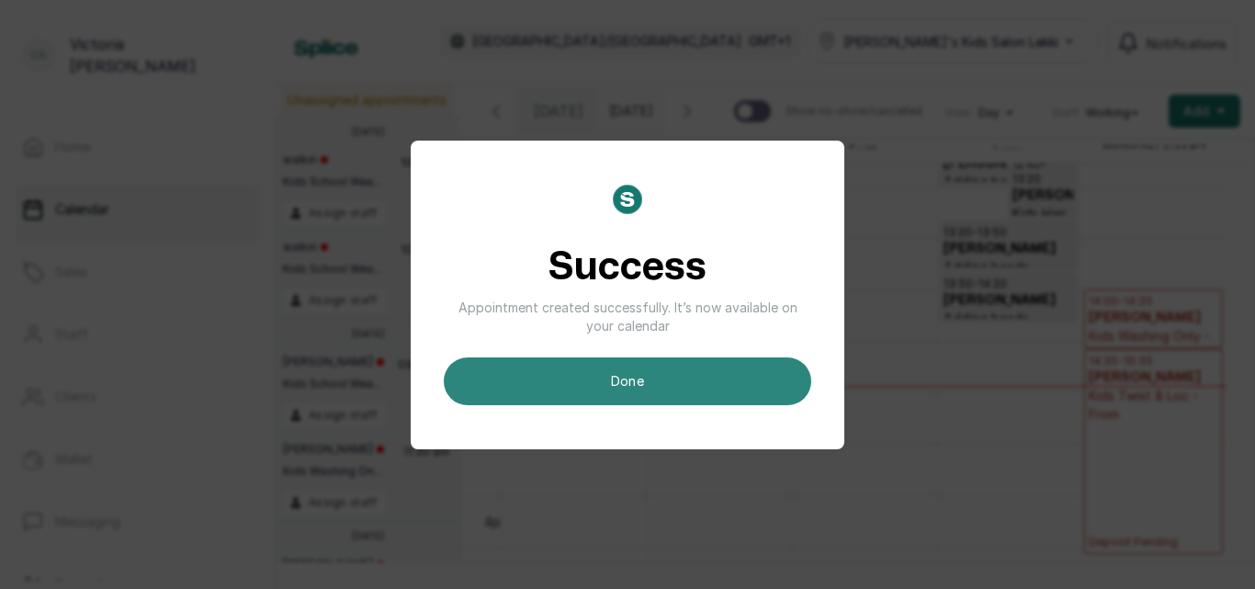
click at [592, 369] on button "done" at bounding box center [627, 381] width 367 height 48
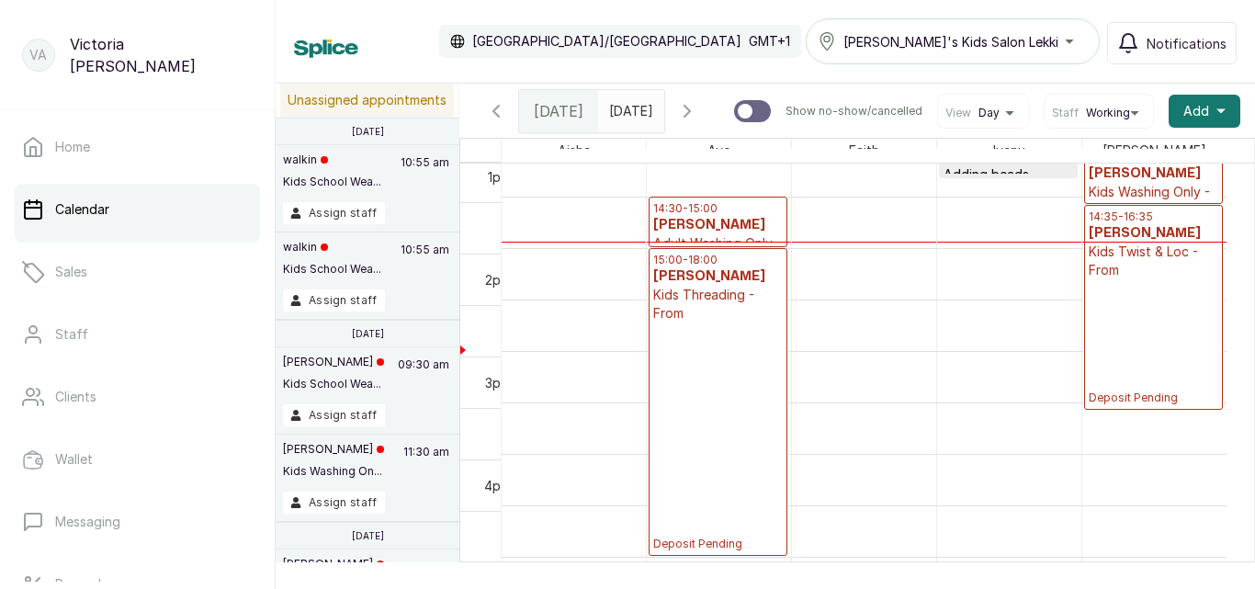
scroll to position [1464, 0]
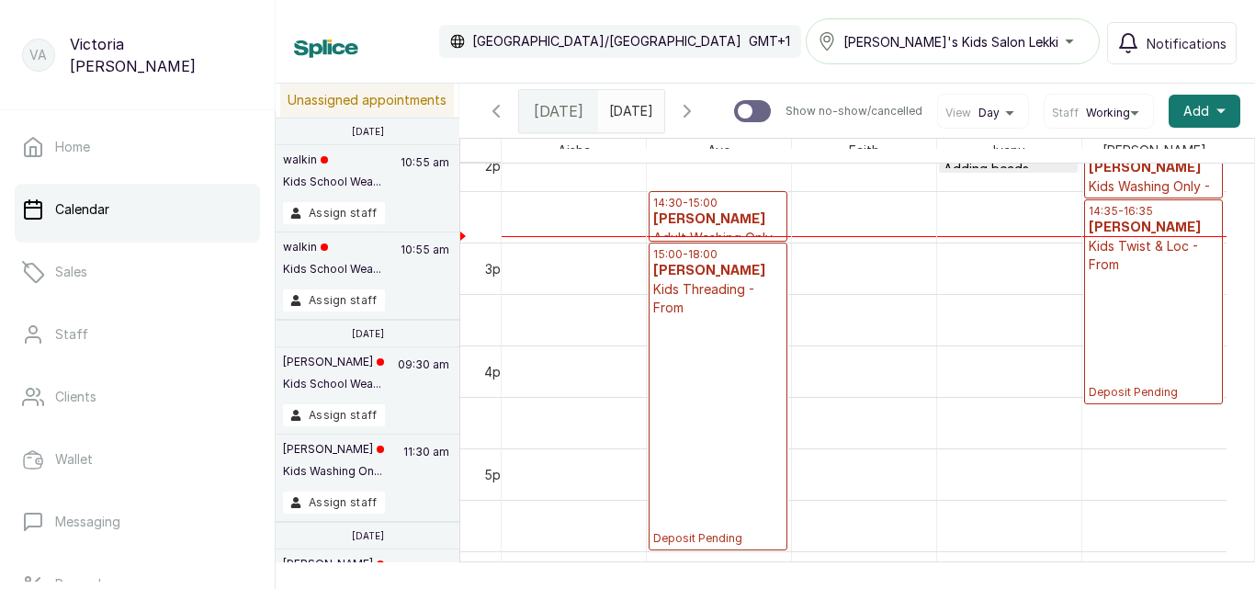
click at [1150, 339] on div "14:35 - 16:35 [PERSON_NAME] Kids Twist & Loc - From Deposit Pending" at bounding box center [1152, 302] width 129 height 196
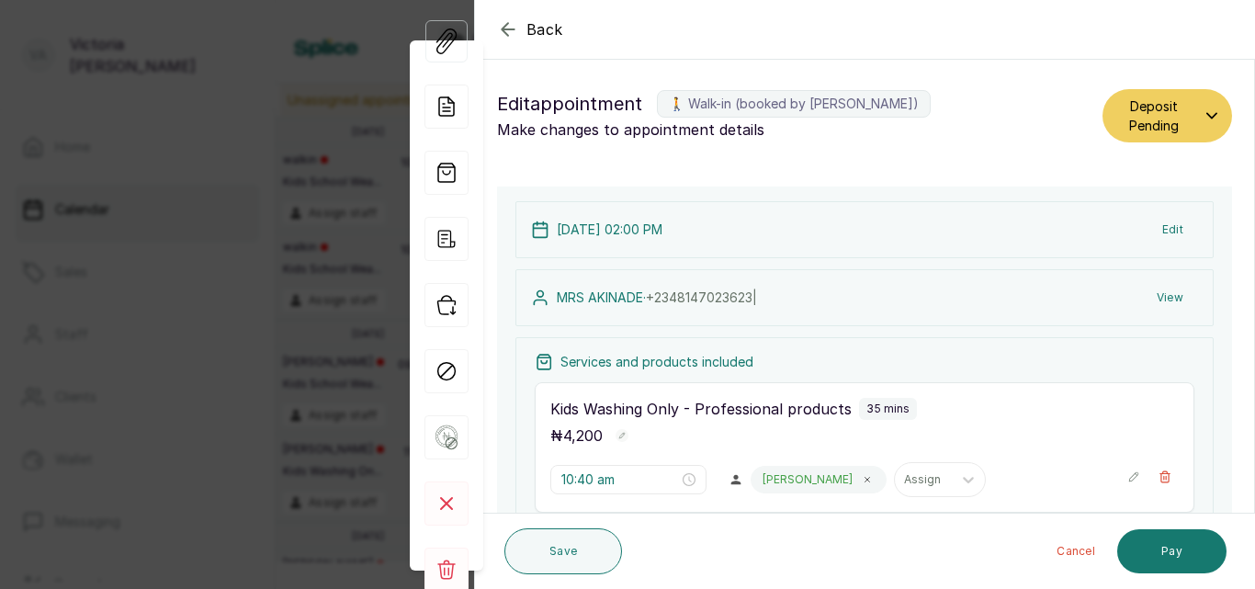
type input "2:00 pm"
type input "2:35 pm"
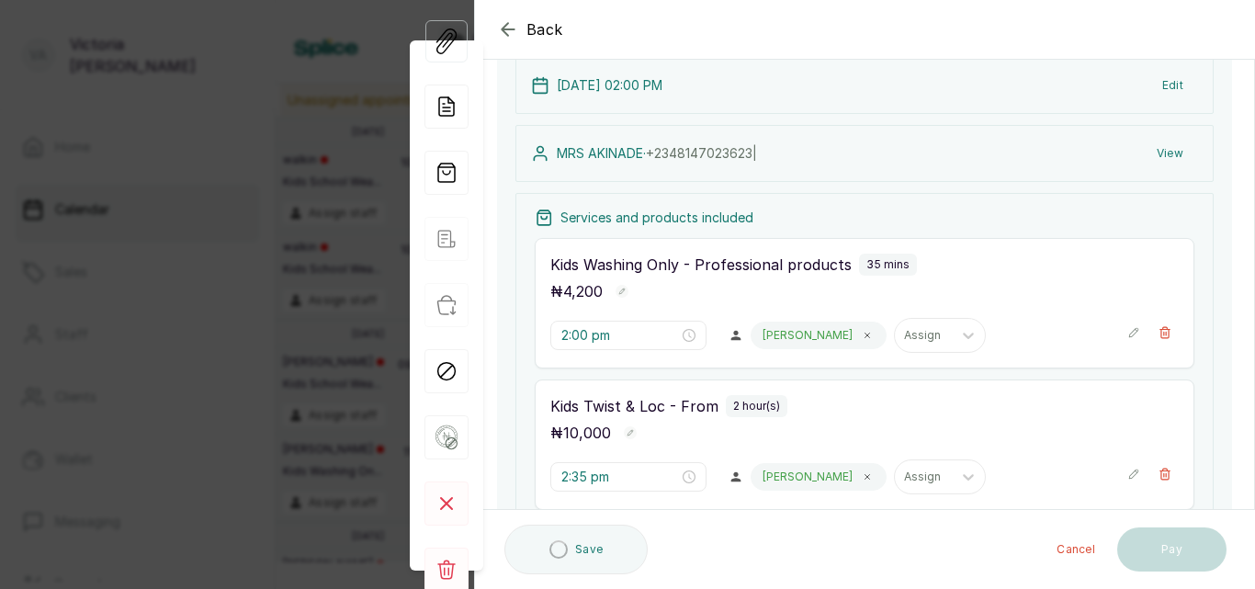
scroll to position [279, 0]
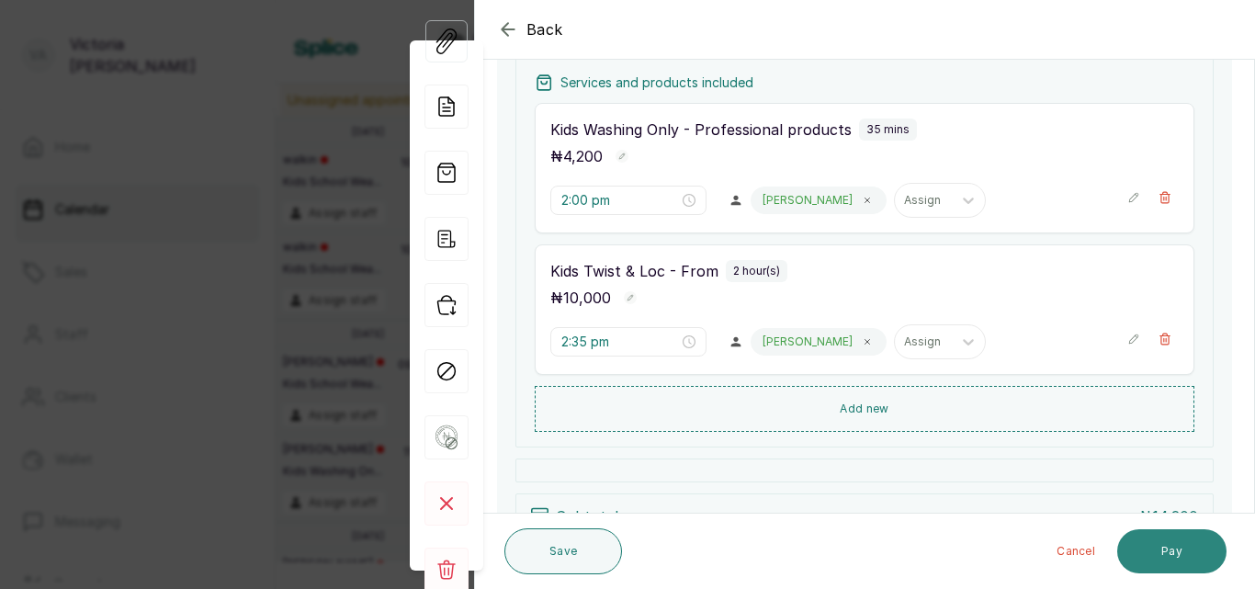
click at [1176, 545] on button "Pay" at bounding box center [1171, 551] width 109 height 44
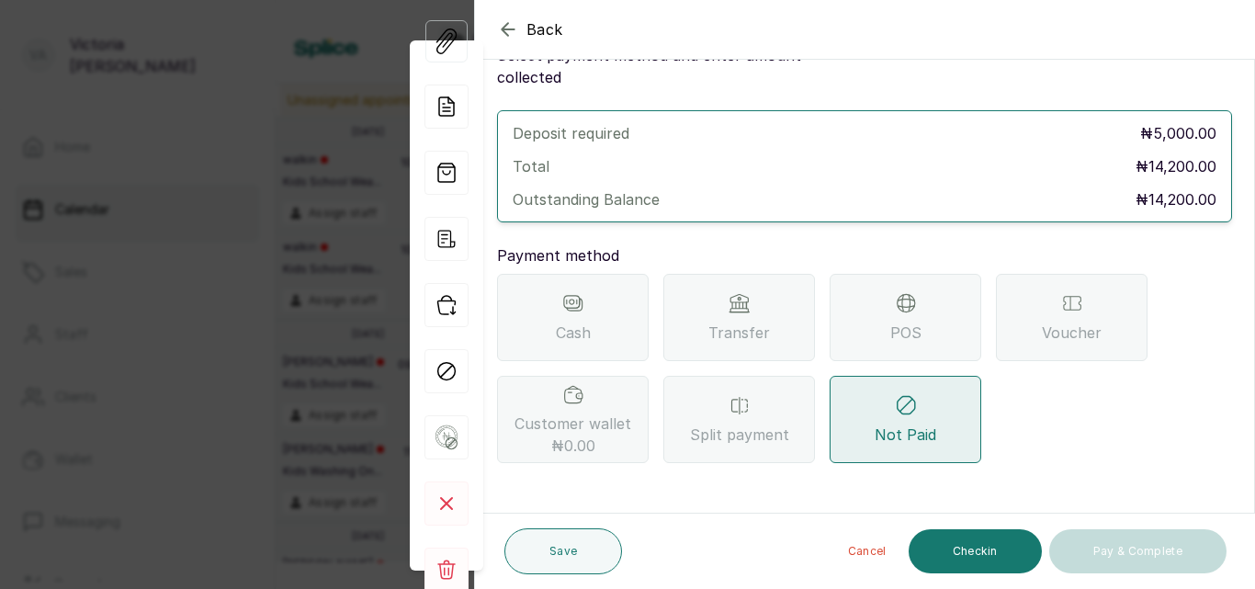
scroll to position [52, 0]
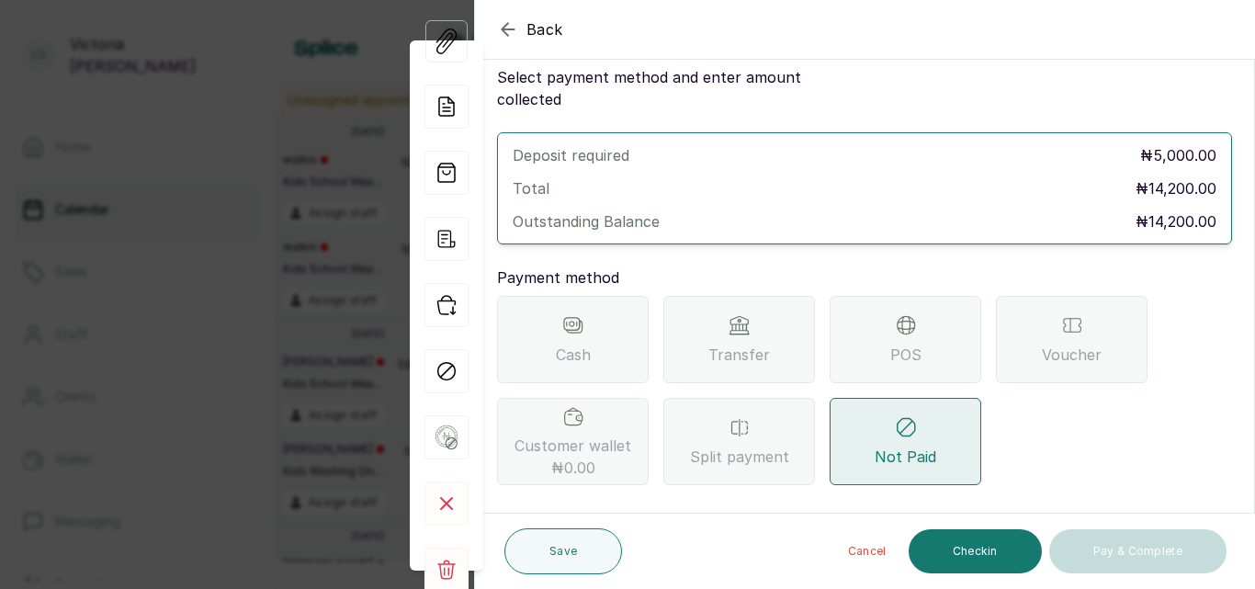
click at [757, 343] on span "Transfer" at bounding box center [739, 354] width 62 height 22
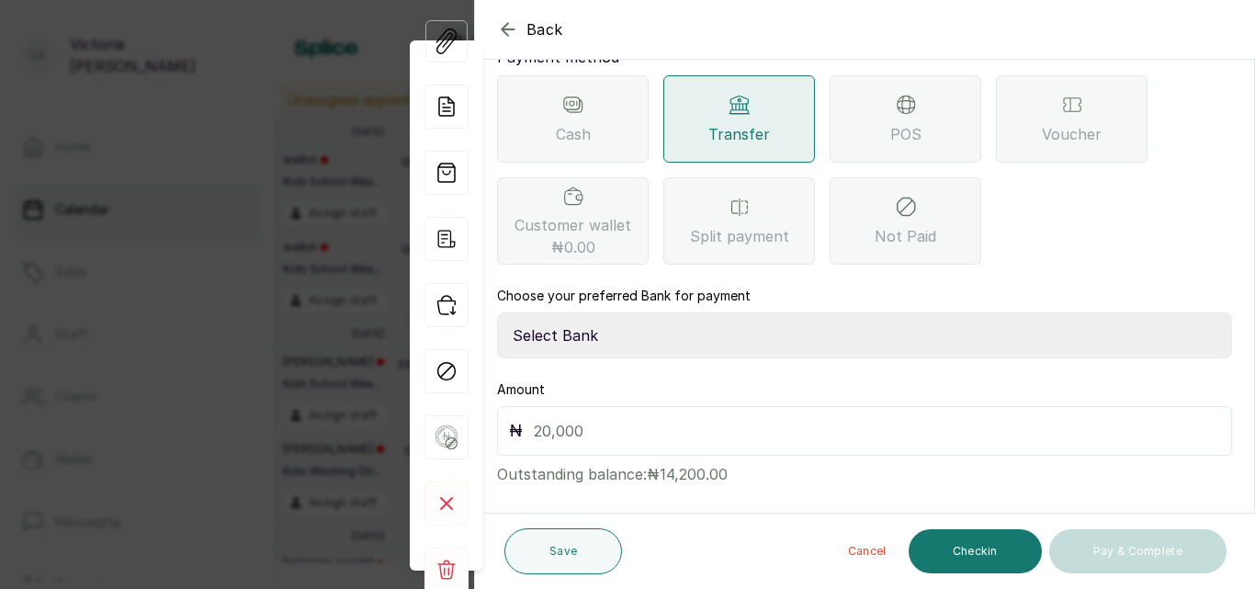
click at [709, 316] on select "Select Bank CANARY YELLOW Moniepoint MFB CANARY YELLOW Sparkle Microfinance Bank" at bounding box center [864, 335] width 735 height 46
select select "a0df1ee2-db04-4e2a-8640-932656be21d6"
click at [497, 312] on select "Select Bank CANARY YELLOW Moniepoint MFB CANARY YELLOW Sparkle Microfinance Bank" at bounding box center [864, 335] width 735 height 46
click at [695, 418] on input "text" at bounding box center [877, 431] width 686 height 26
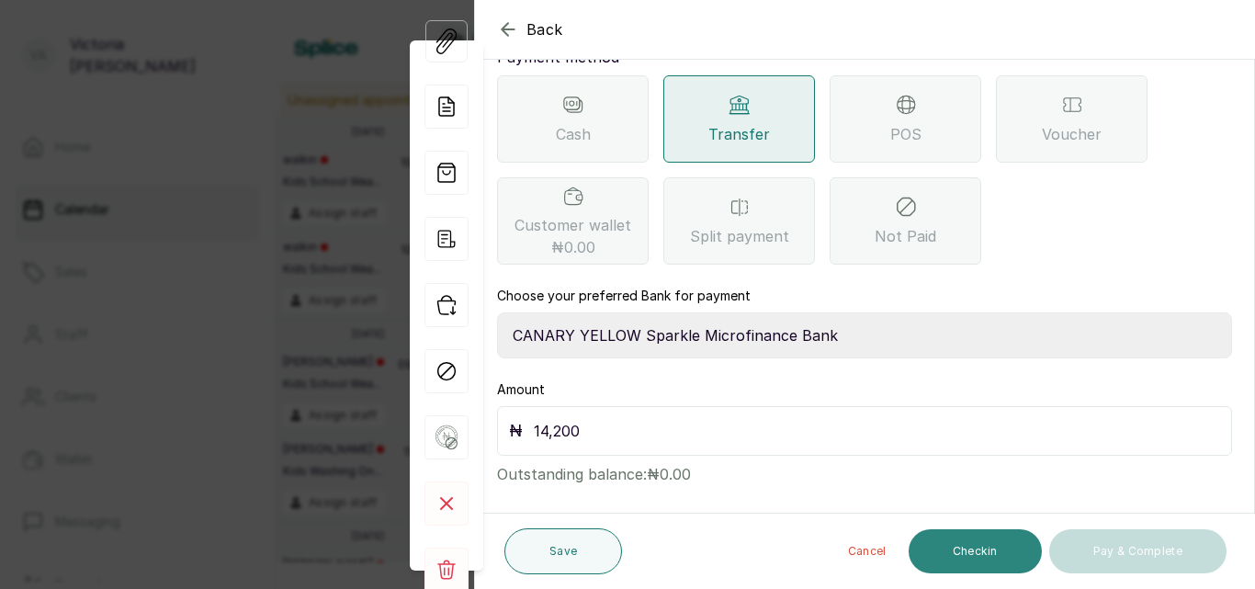
type input "14,200"
click at [962, 559] on button "Checkin" at bounding box center [974, 551] width 133 height 44
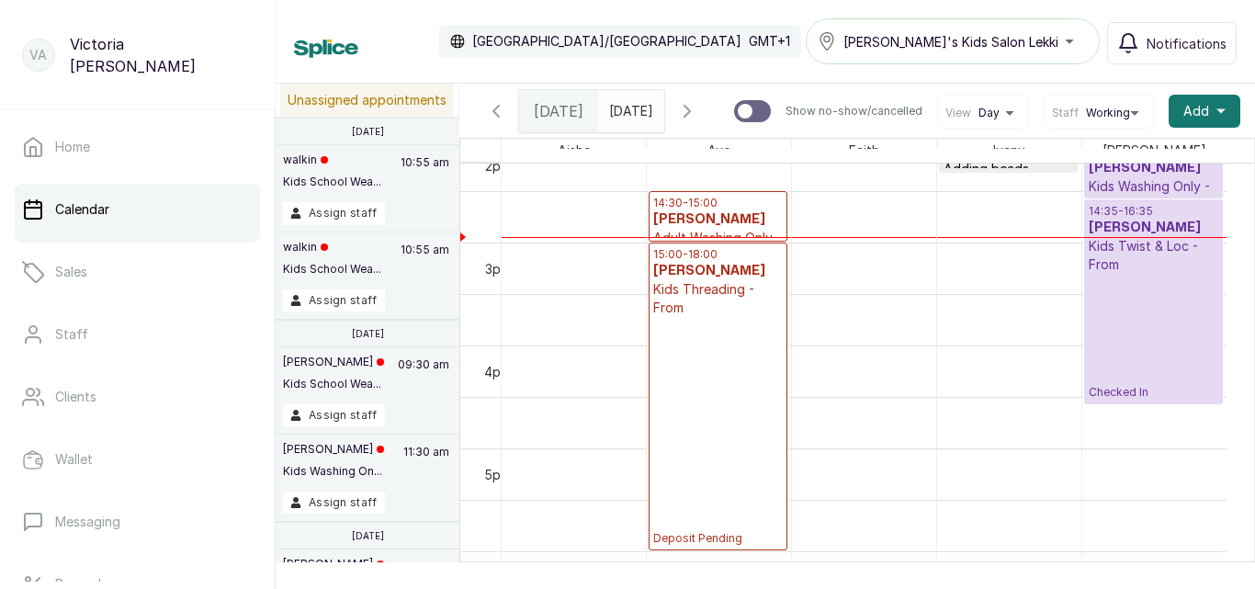
click at [726, 398] on div "15:00 - 18:00 [PERSON_NAME] Kids Threading - From Deposit Pending" at bounding box center [717, 396] width 129 height 298
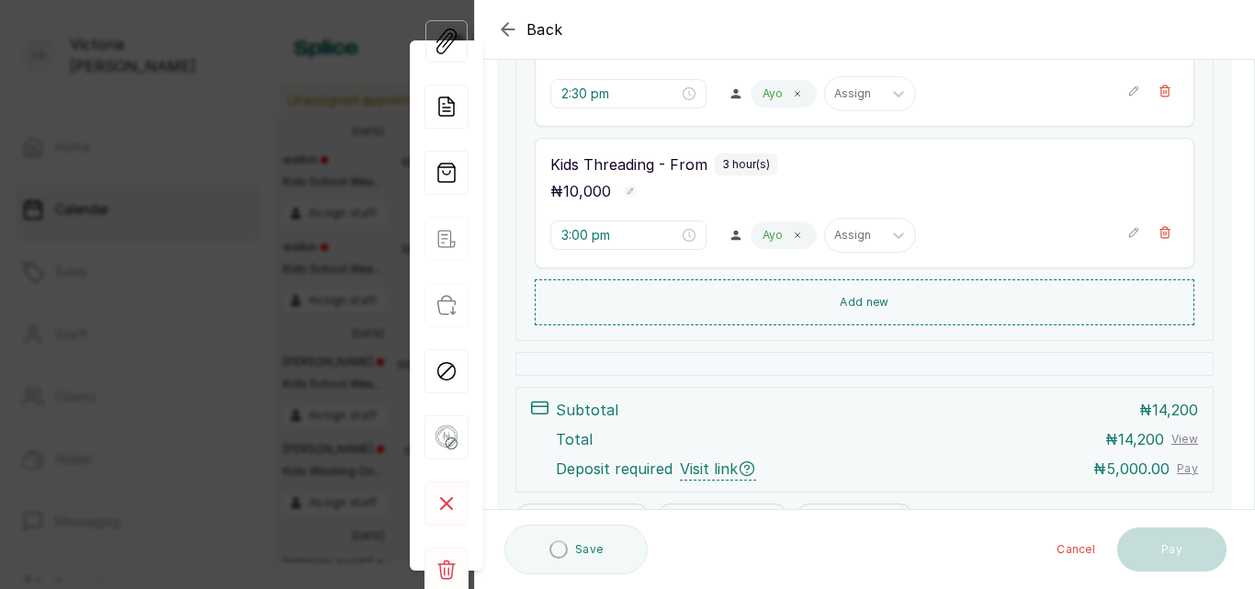
scroll to position [483, 0]
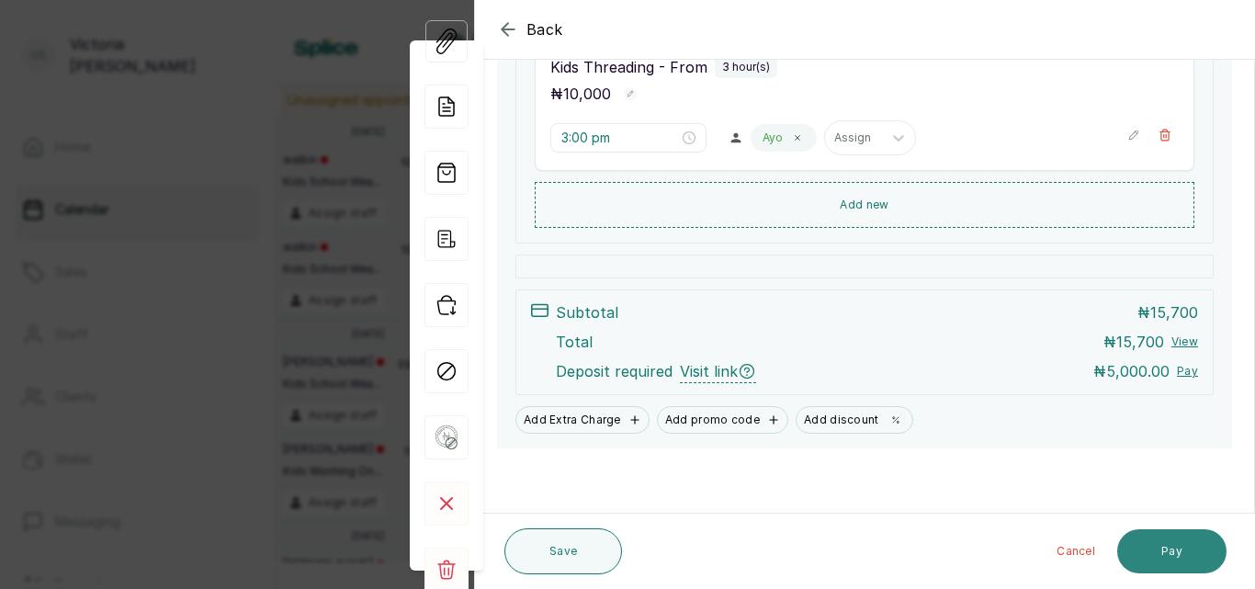
click at [1174, 557] on button "Pay" at bounding box center [1171, 551] width 109 height 44
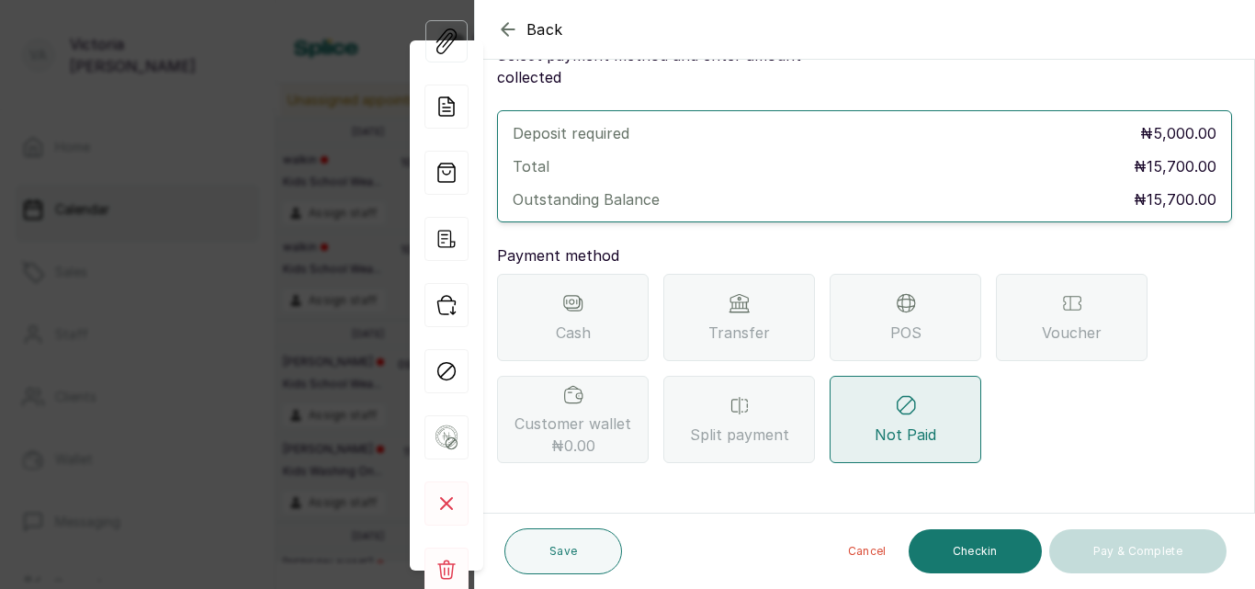
scroll to position [52, 0]
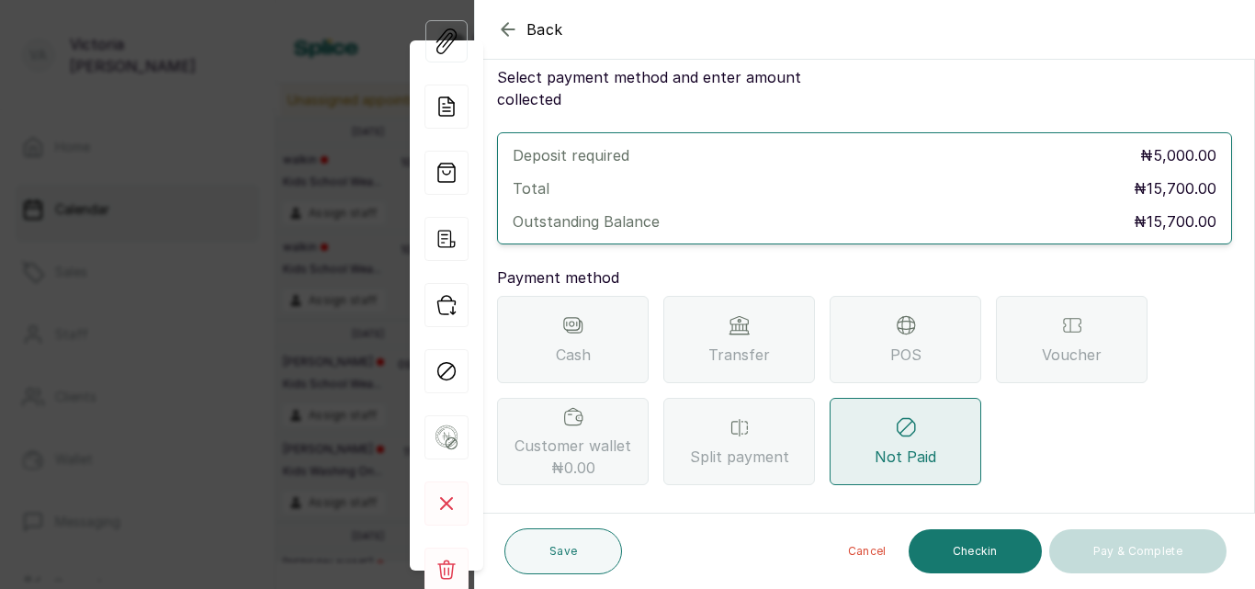
click at [724, 318] on div "Transfer" at bounding box center [739, 339] width 152 height 87
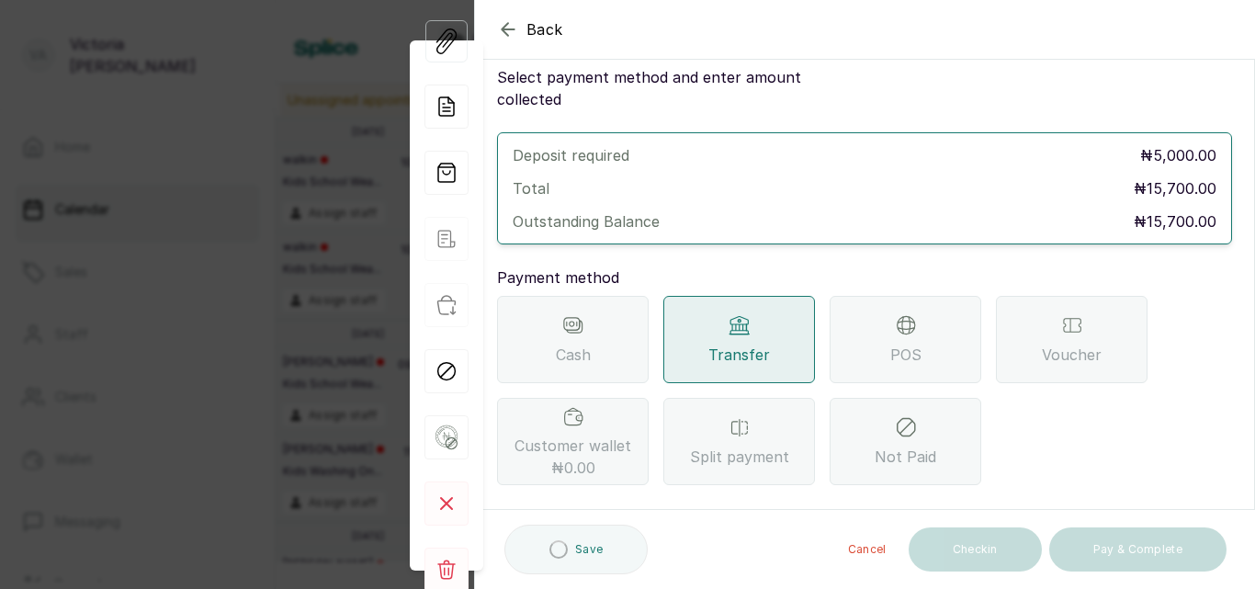
scroll to position [273, 0]
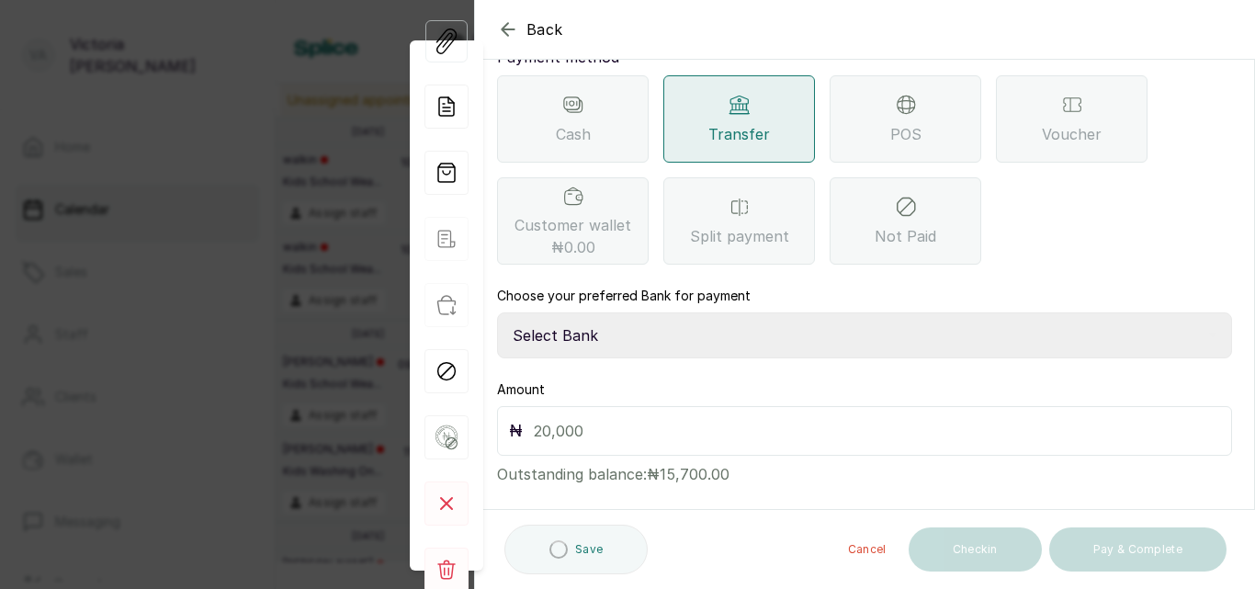
click at [724, 318] on select "Select Bank CANARY YELLOW Moniepoint MFB CANARY YELLOW Sparkle Microfinance Bank" at bounding box center [864, 335] width 735 height 46
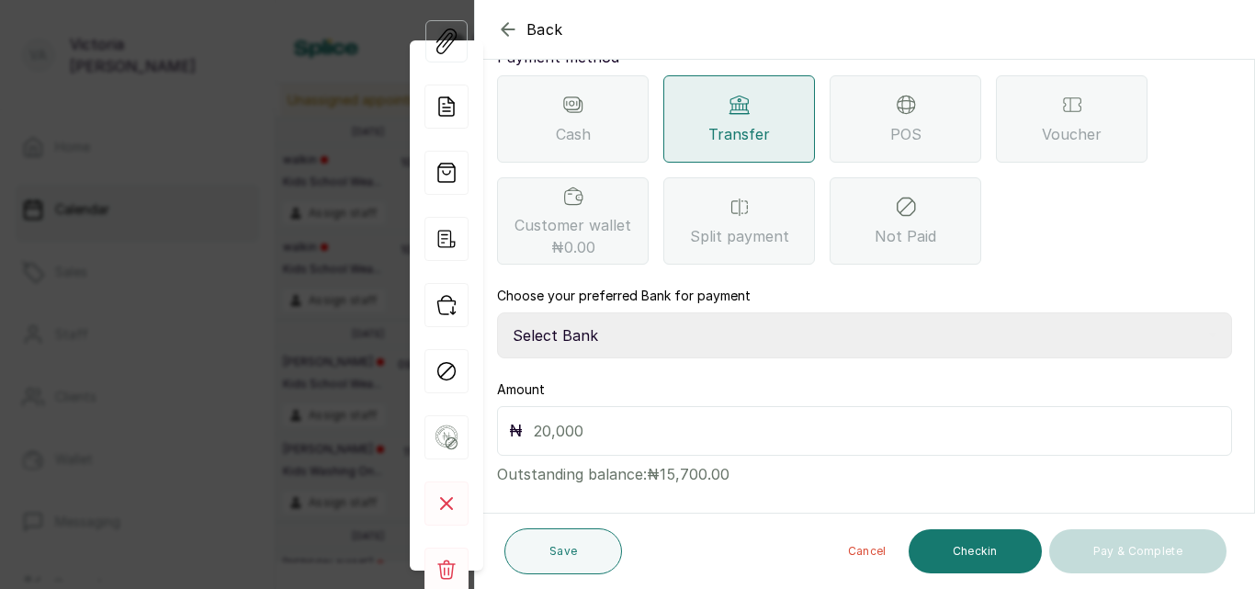
select select "a0df1ee2-db04-4e2a-8640-932656be21d6"
click at [497, 312] on select "Select Bank CANARY YELLOW Moniepoint MFB CANARY YELLOW Sparkle Microfinance Bank" at bounding box center [864, 335] width 735 height 46
click at [750, 418] on input "text" at bounding box center [877, 431] width 686 height 26
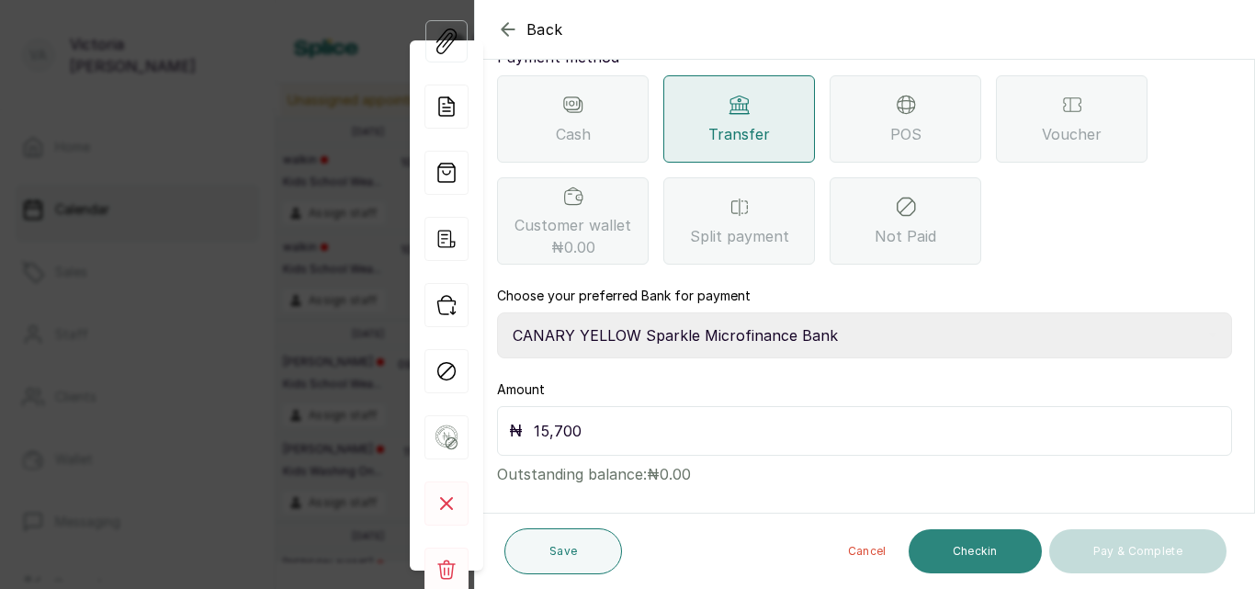
type input "15,700"
click at [1005, 557] on button "Checkin" at bounding box center [974, 551] width 133 height 44
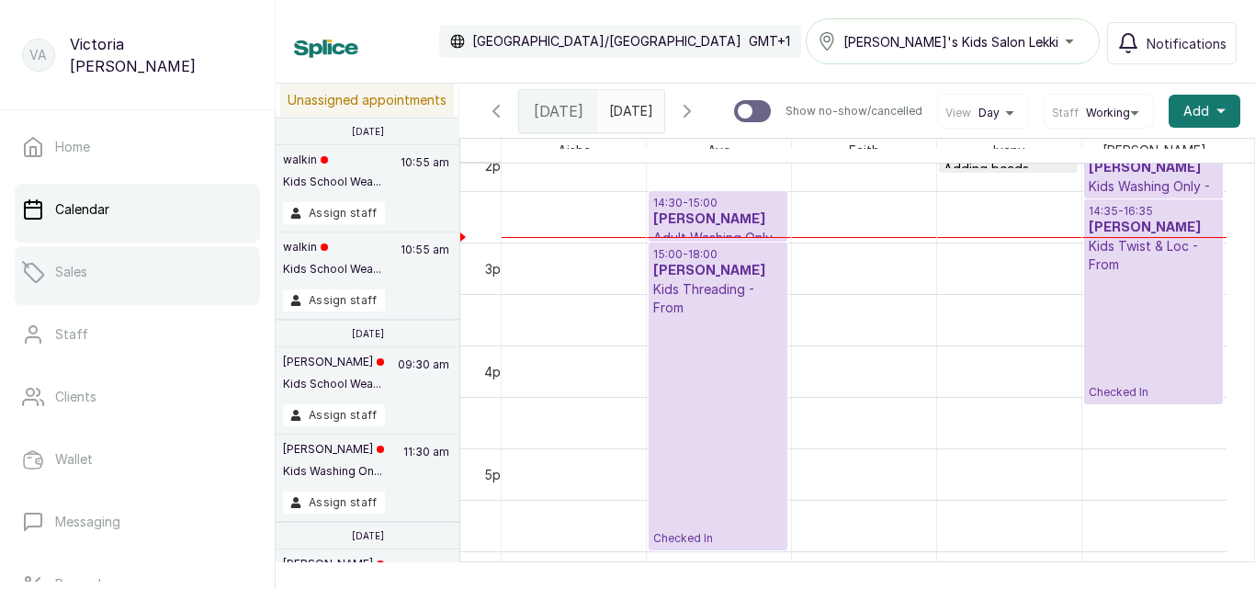
click at [73, 282] on link "Sales" at bounding box center [137, 271] width 245 height 51
